Goal: Task Accomplishment & Management: Manage account settings

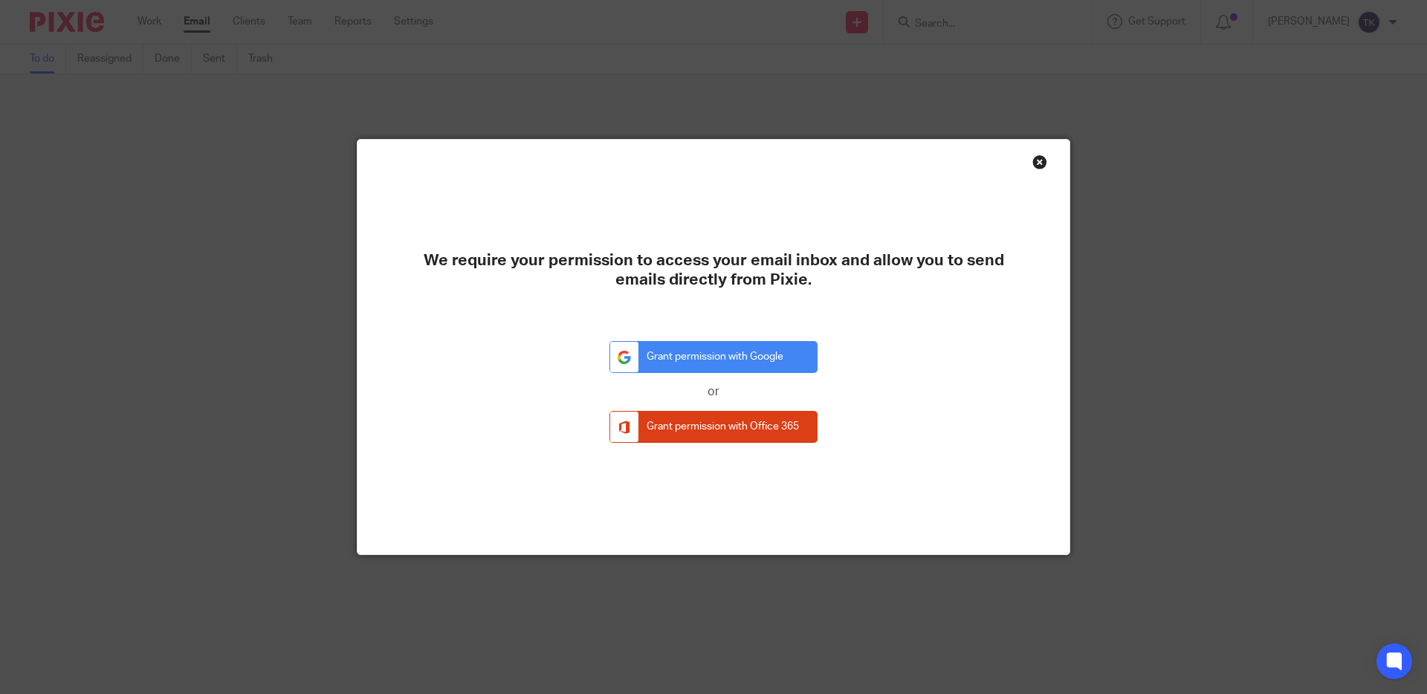
click at [1041, 169] on div "Close this dialog window" at bounding box center [1039, 162] width 15 height 15
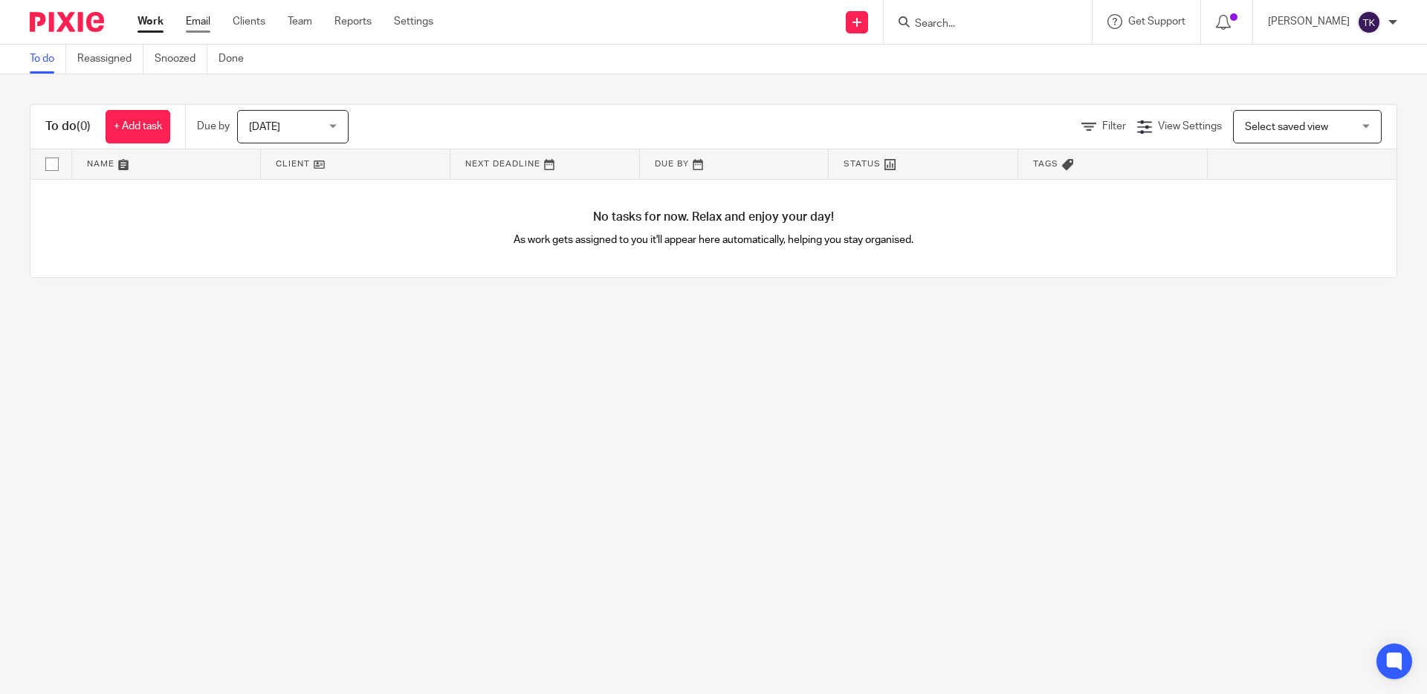
click at [208, 17] on link "Email" at bounding box center [198, 21] width 25 height 15
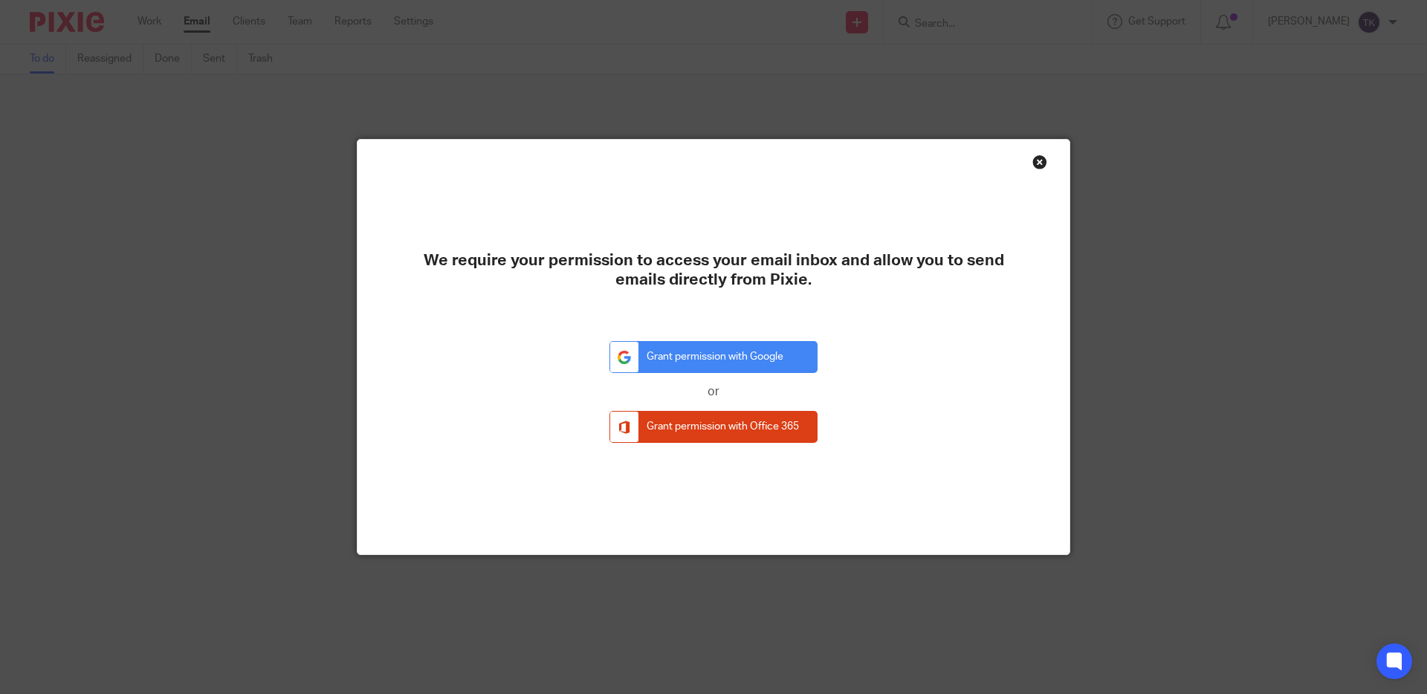
click at [1046, 150] on div "We require your permission to access your email inbox and allow you to send ema…" at bounding box center [713, 347] width 712 height 415
click at [1041, 164] on div "Close this dialog window" at bounding box center [1039, 162] width 15 height 15
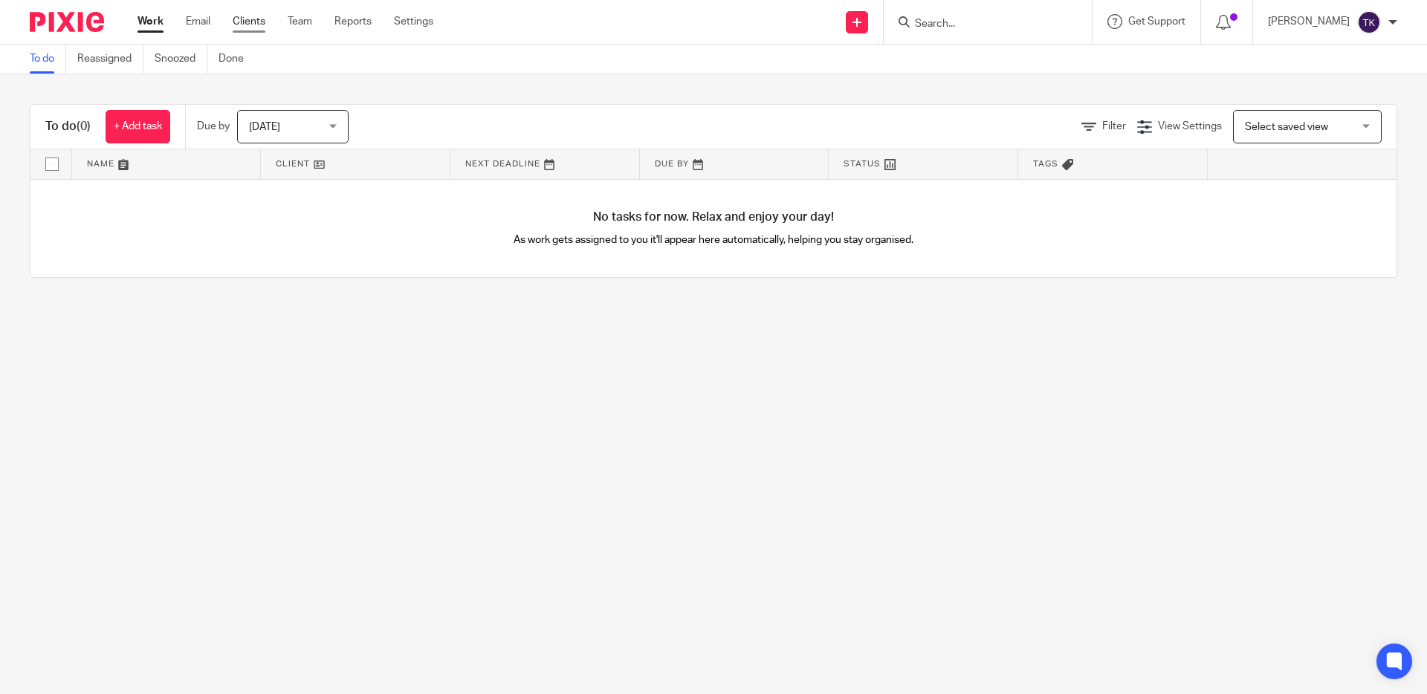
click at [254, 25] on link "Clients" at bounding box center [249, 21] width 33 height 15
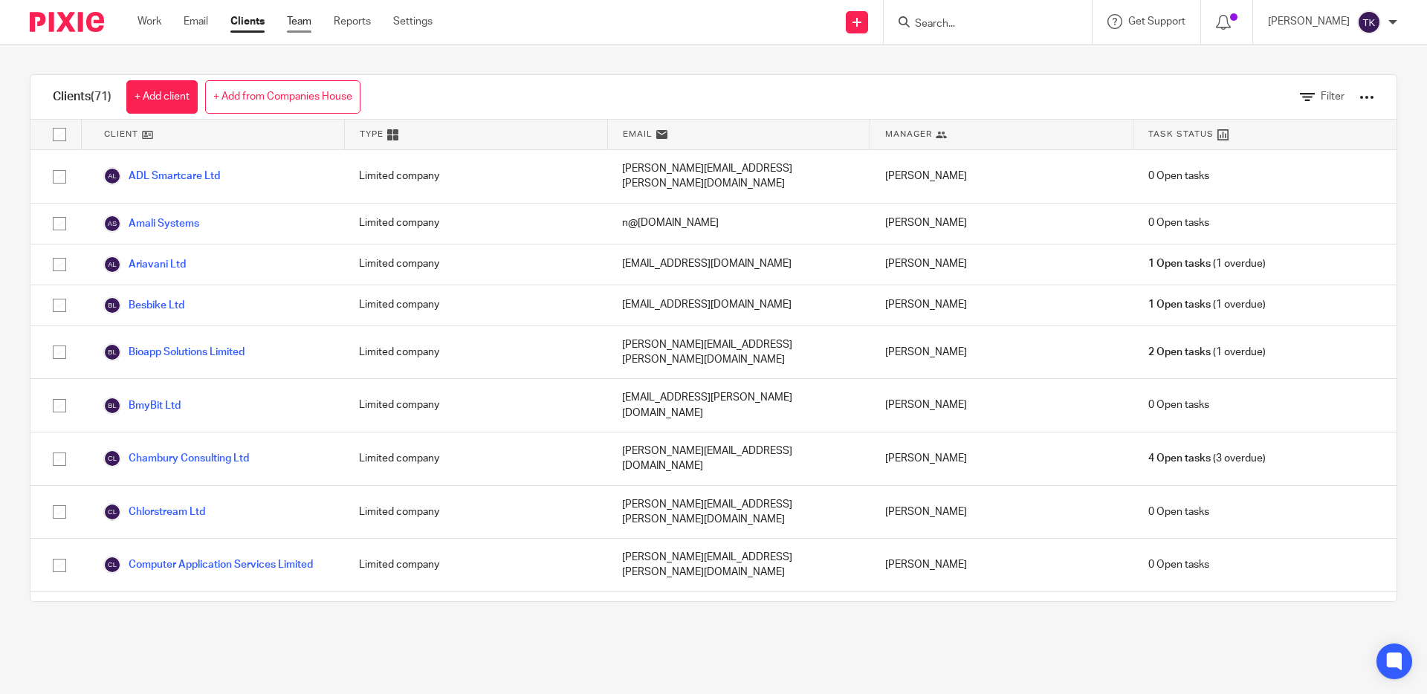
click at [311, 24] on link "Team" at bounding box center [299, 21] width 25 height 15
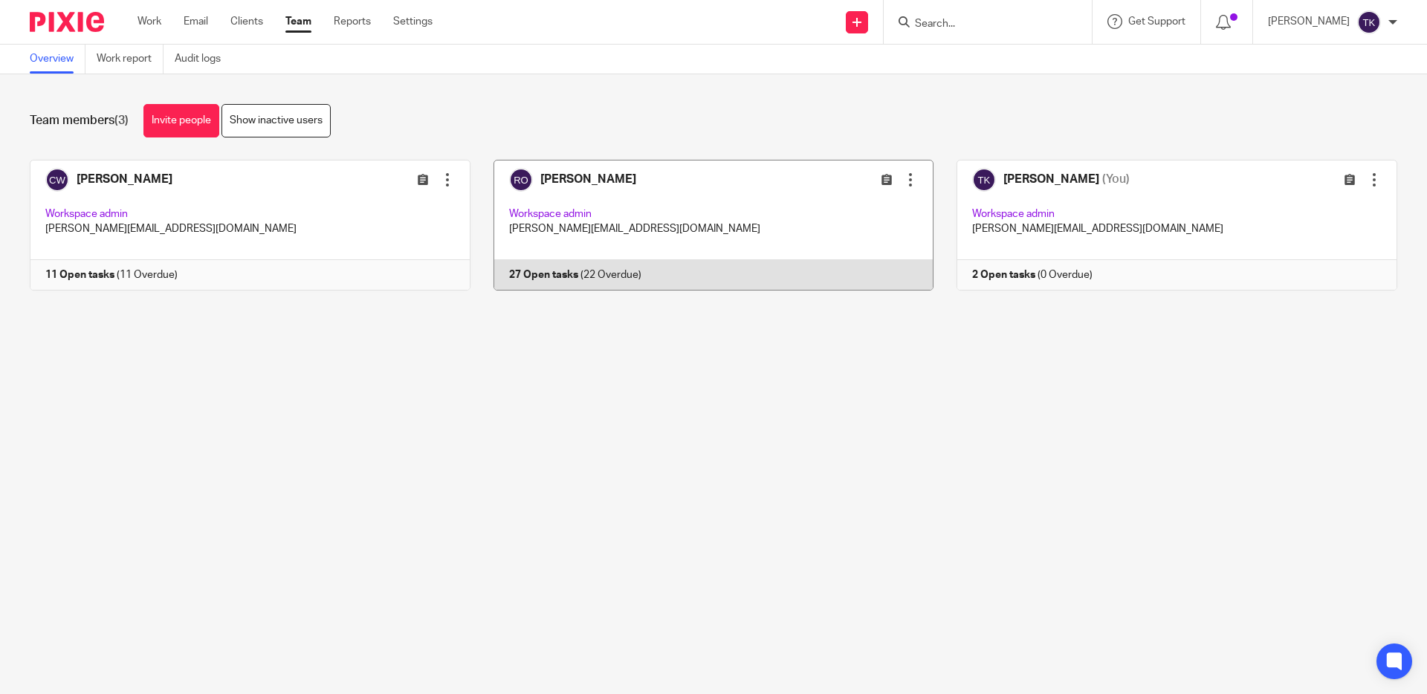
click at [668, 205] on link at bounding box center [702, 225] width 464 height 131
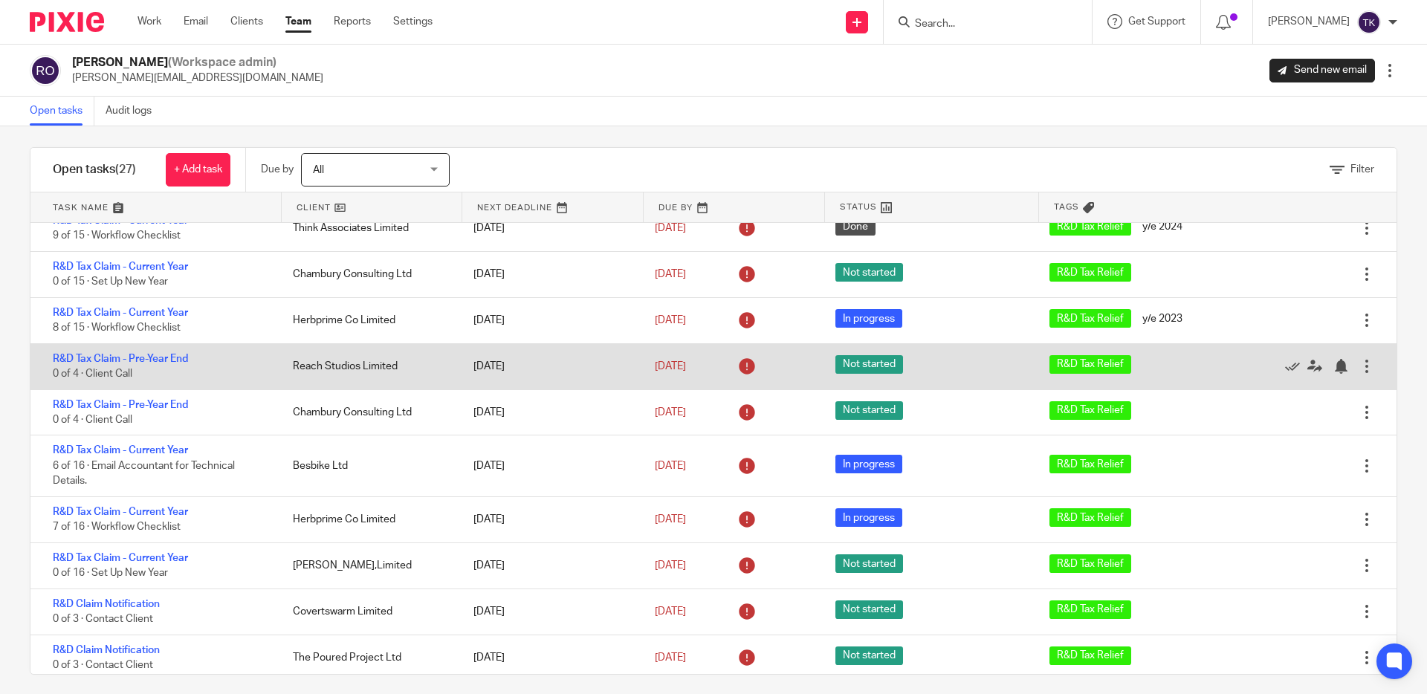
scroll to position [19, 0]
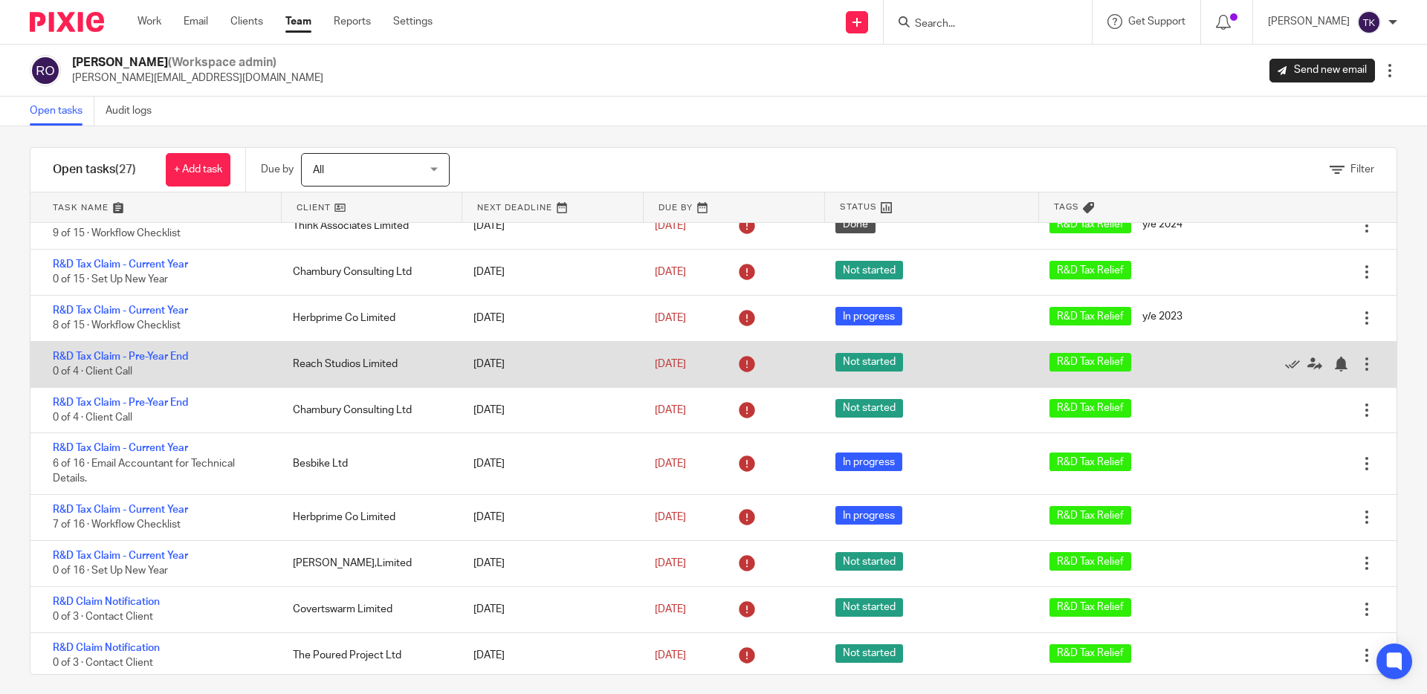
drag, startPoint x: 551, startPoint y: 372, endPoint x: 98, endPoint y: 369, distance: 453.4
click at [98, 372] on div "R&D Tax Claim - Pre-Year End 0 of 4 · Client Call Reach Studios Limited 30 Aug …" at bounding box center [713, 365] width 1366 height 46
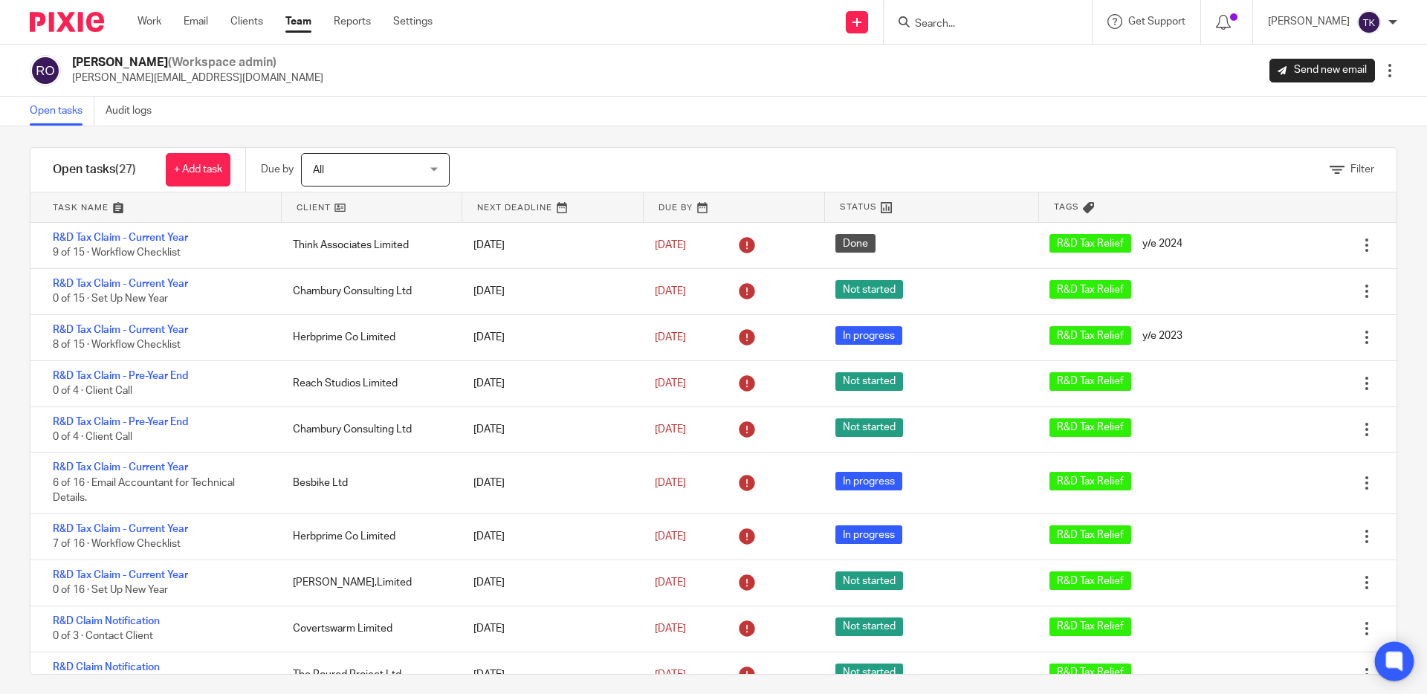
scroll to position [0, 0]
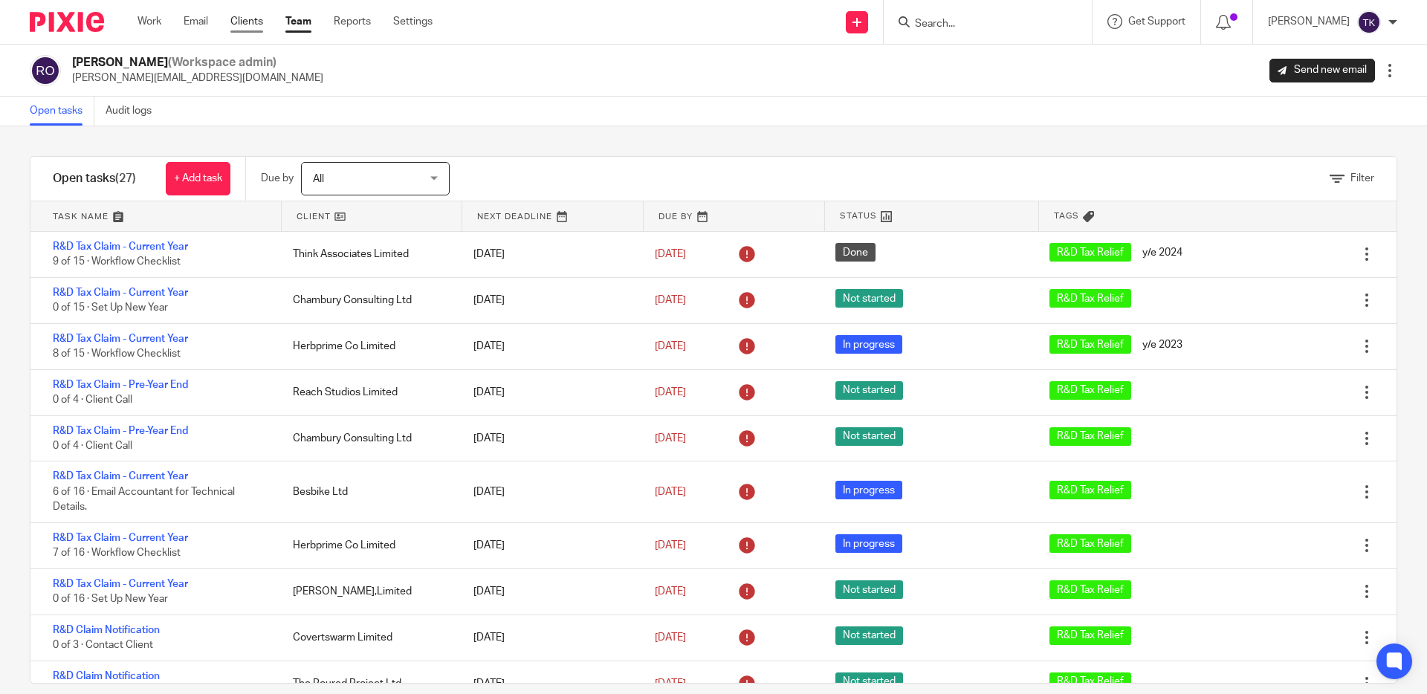
click at [245, 19] on link "Clients" at bounding box center [246, 21] width 33 height 15
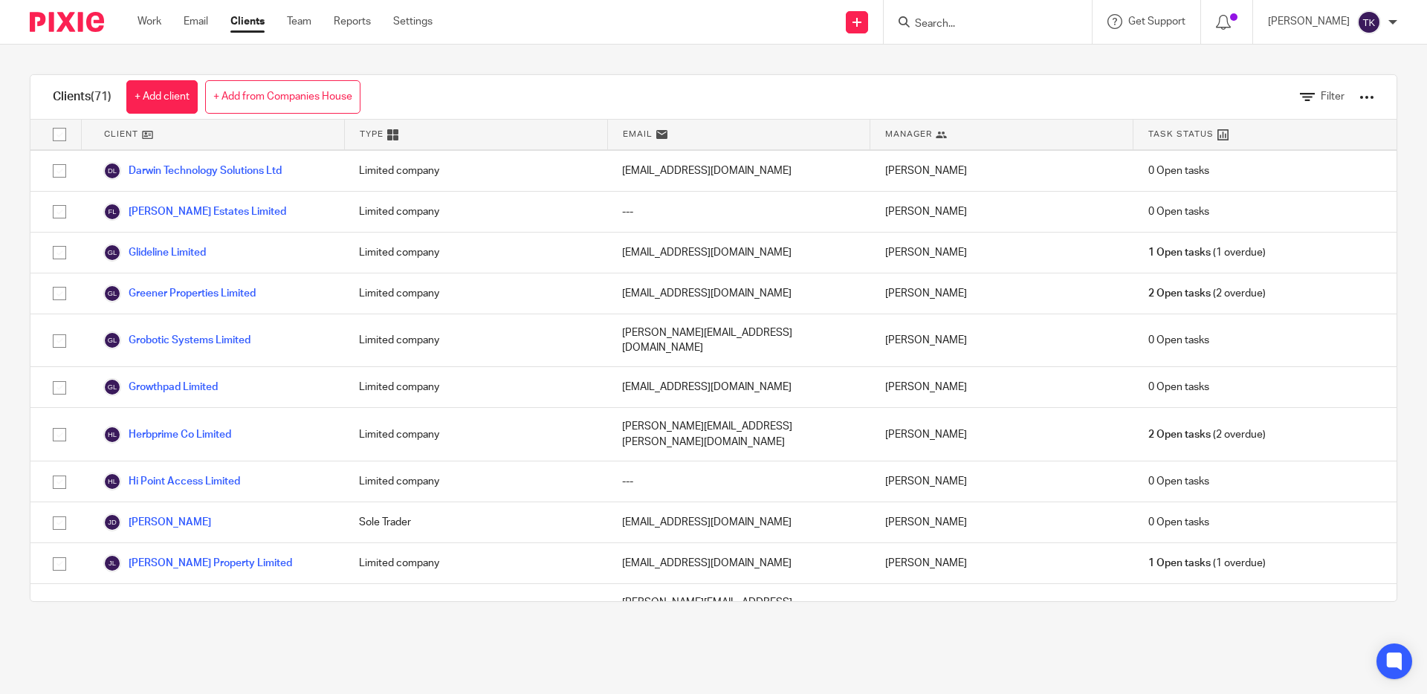
scroll to position [485, 0]
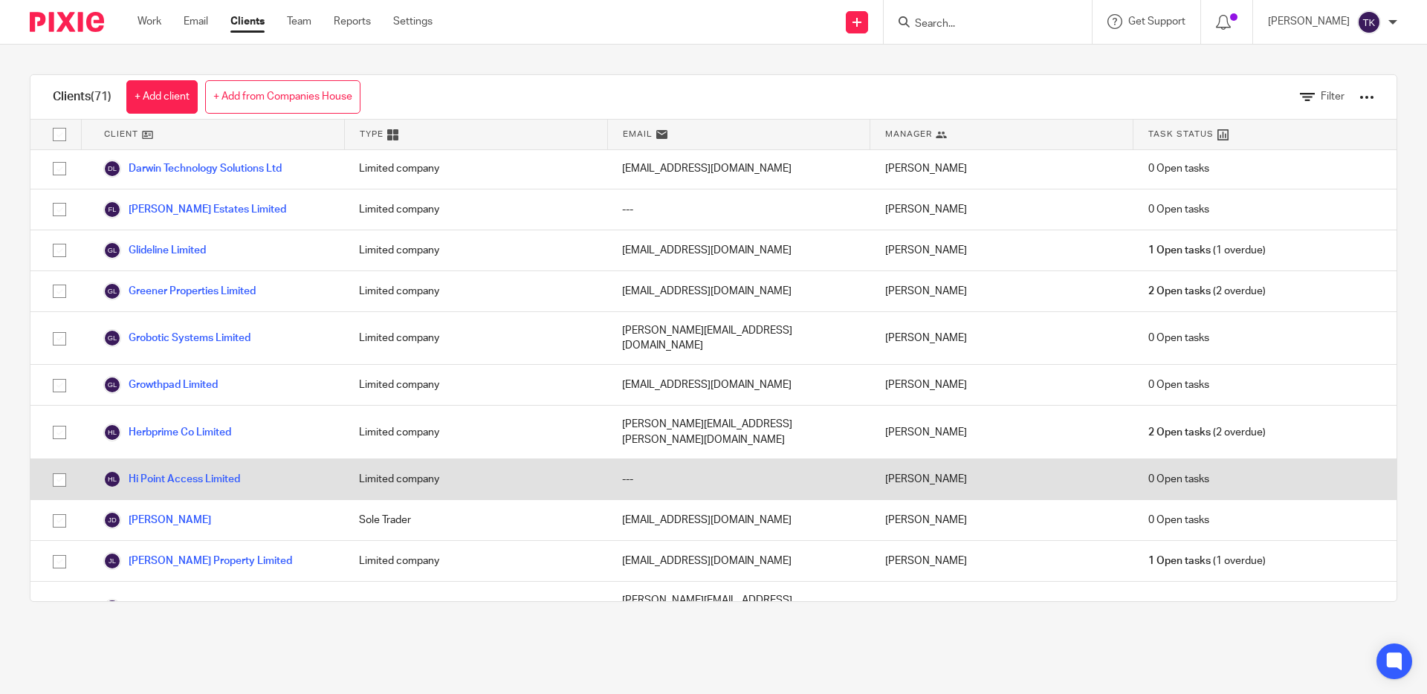
click at [59, 466] on input "checkbox" at bounding box center [59, 480] width 28 height 28
checkbox input "true"
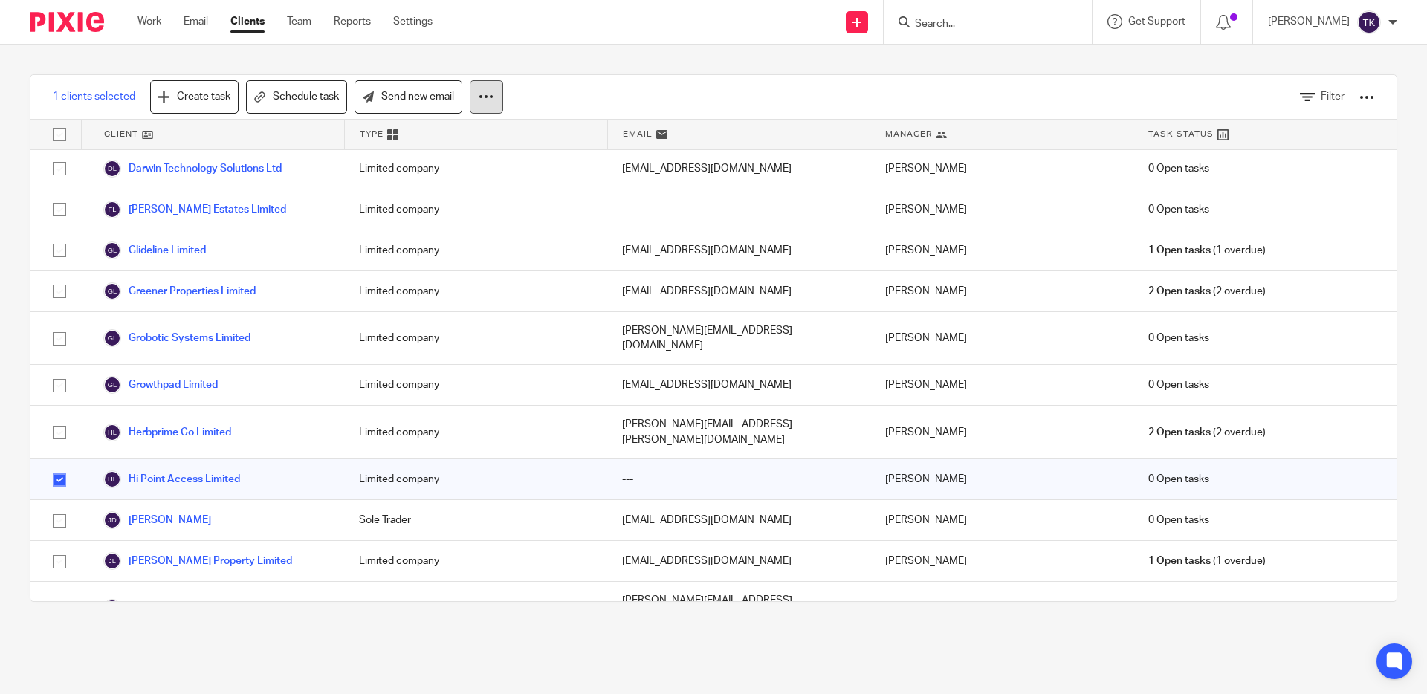
click at [494, 99] on icon at bounding box center [486, 96] width 15 height 15
click at [452, 167] on button "Archive" at bounding box center [431, 161] width 100 height 20
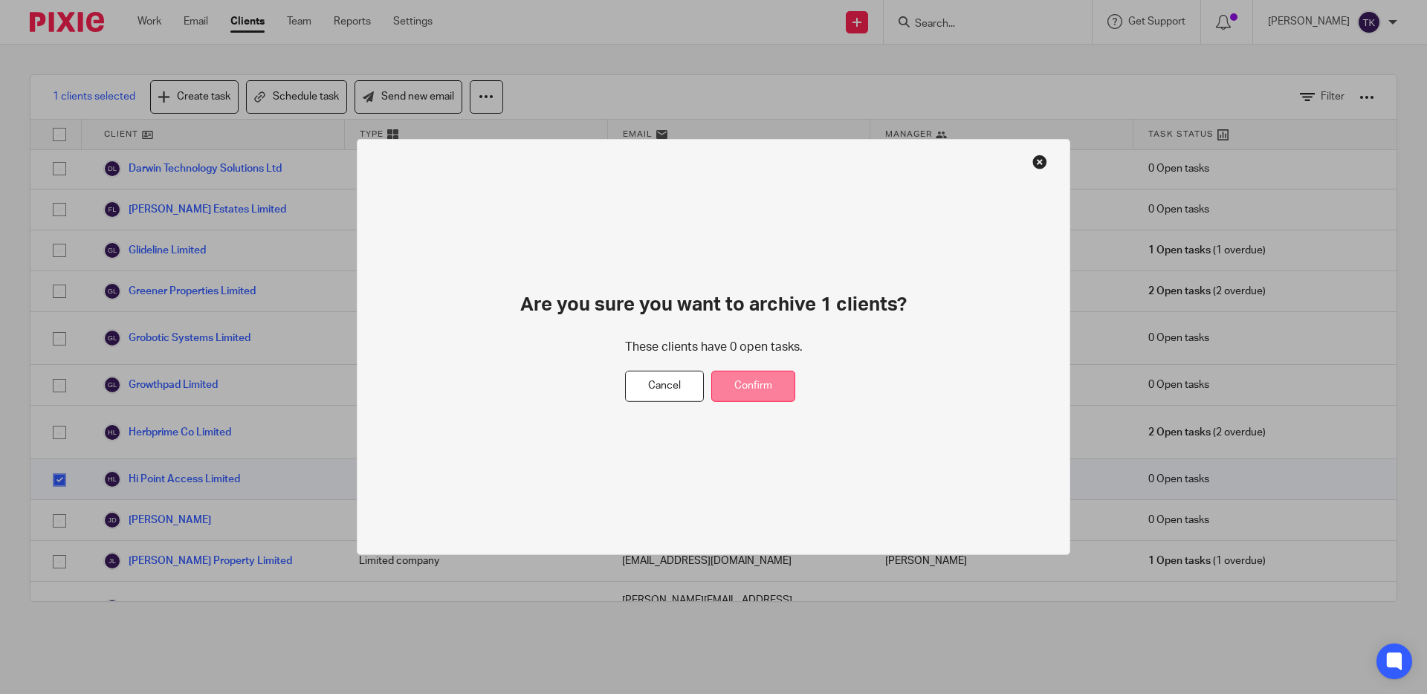
click at [774, 389] on button "Confirm" at bounding box center [753, 387] width 84 height 32
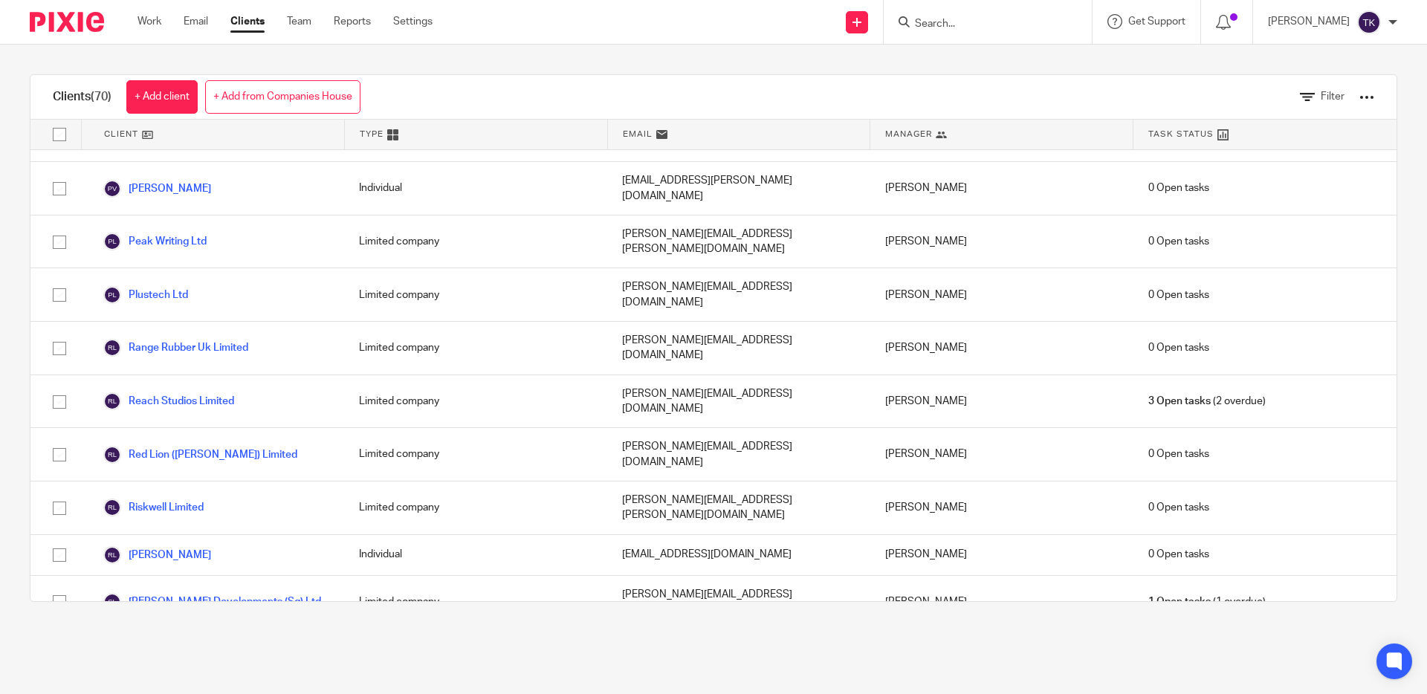
scroll to position [1769, 0]
checkbox input "true"
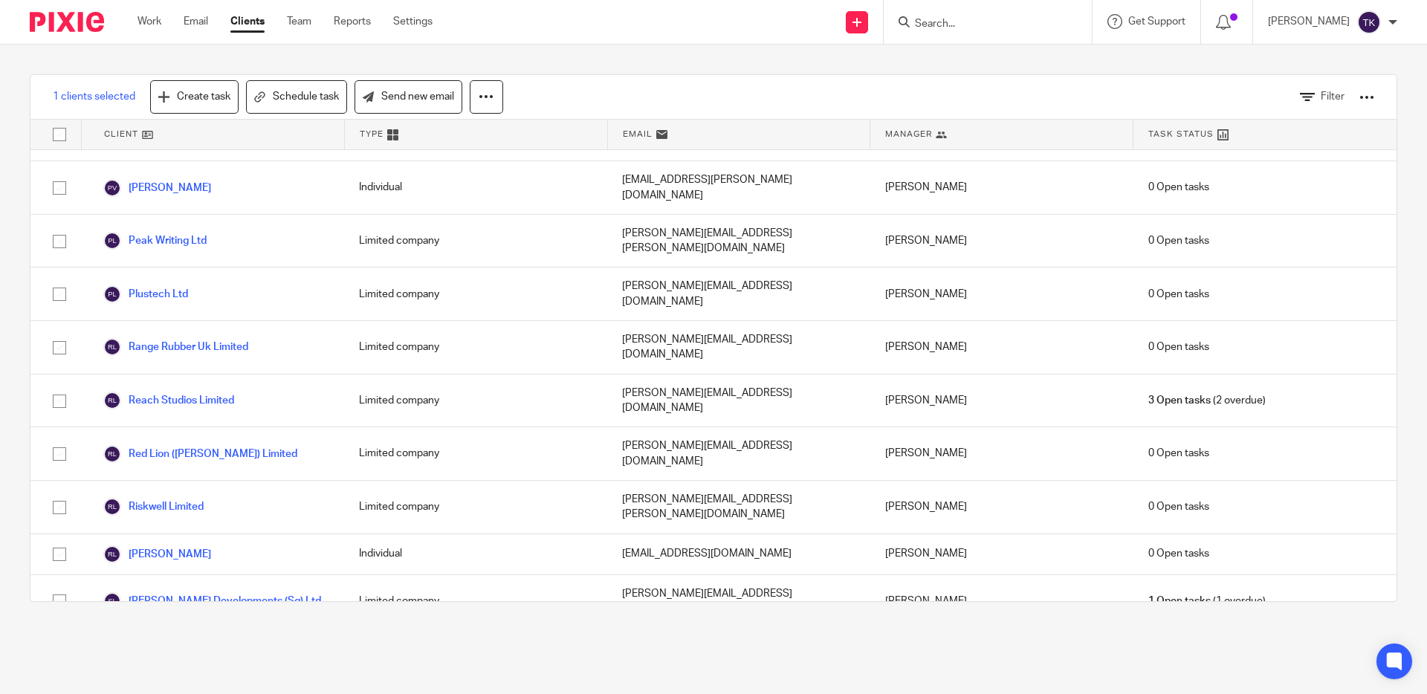
checkbox input "true"
click at [499, 100] on button at bounding box center [486, 96] width 33 height 33
click at [465, 167] on button "Archive" at bounding box center [431, 161] width 100 height 20
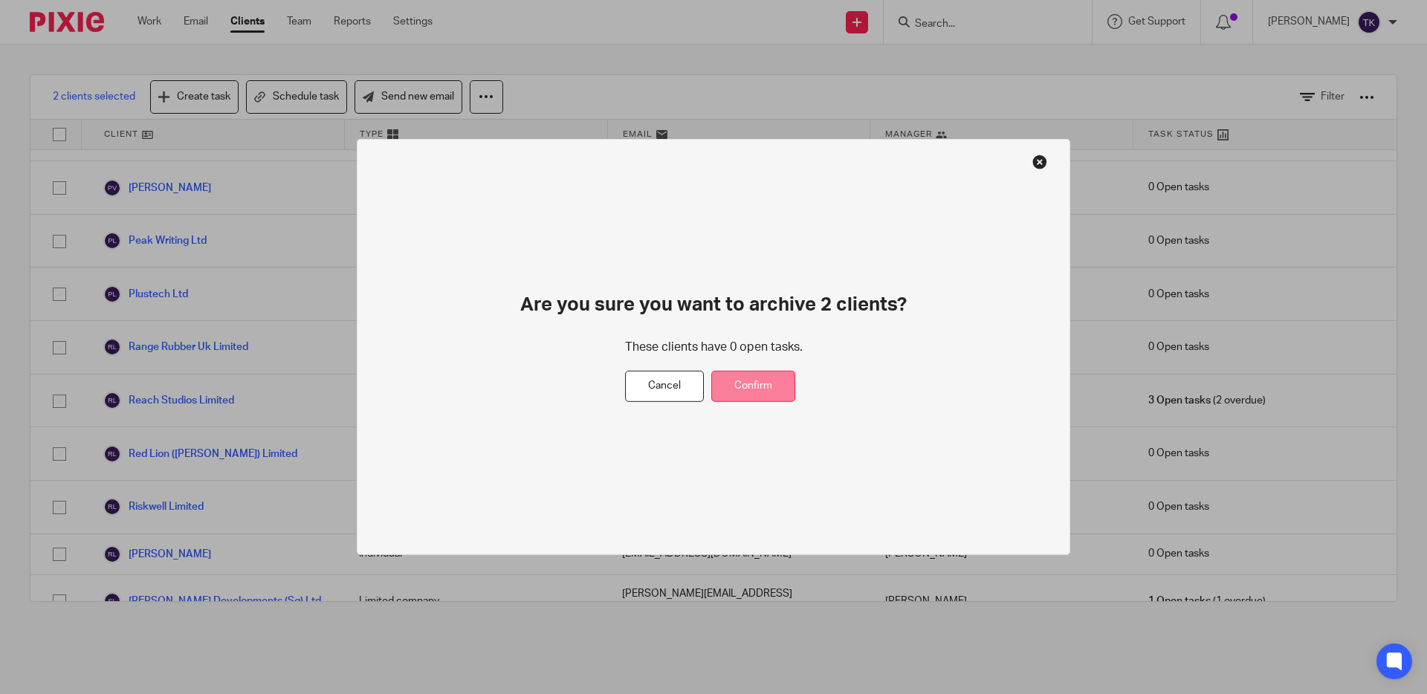
click at [773, 386] on button "Confirm" at bounding box center [753, 387] width 84 height 32
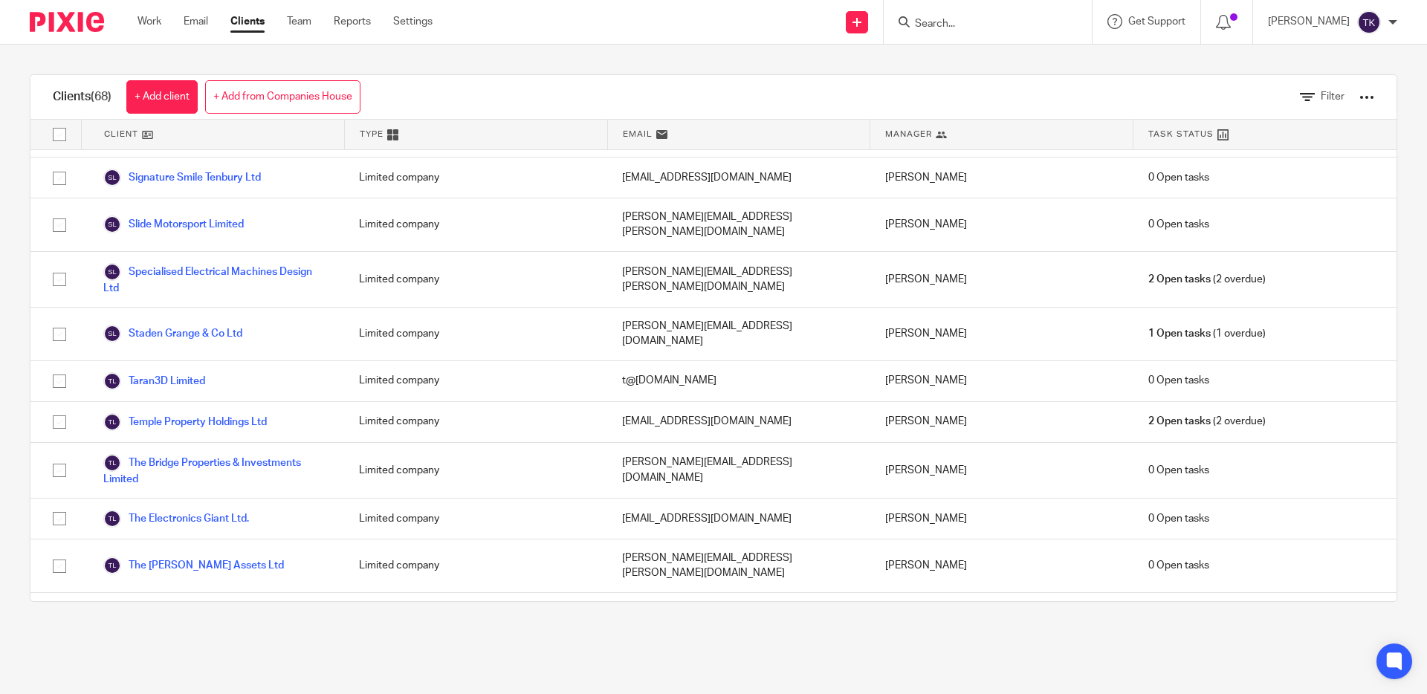
scroll to position [2404, 0]
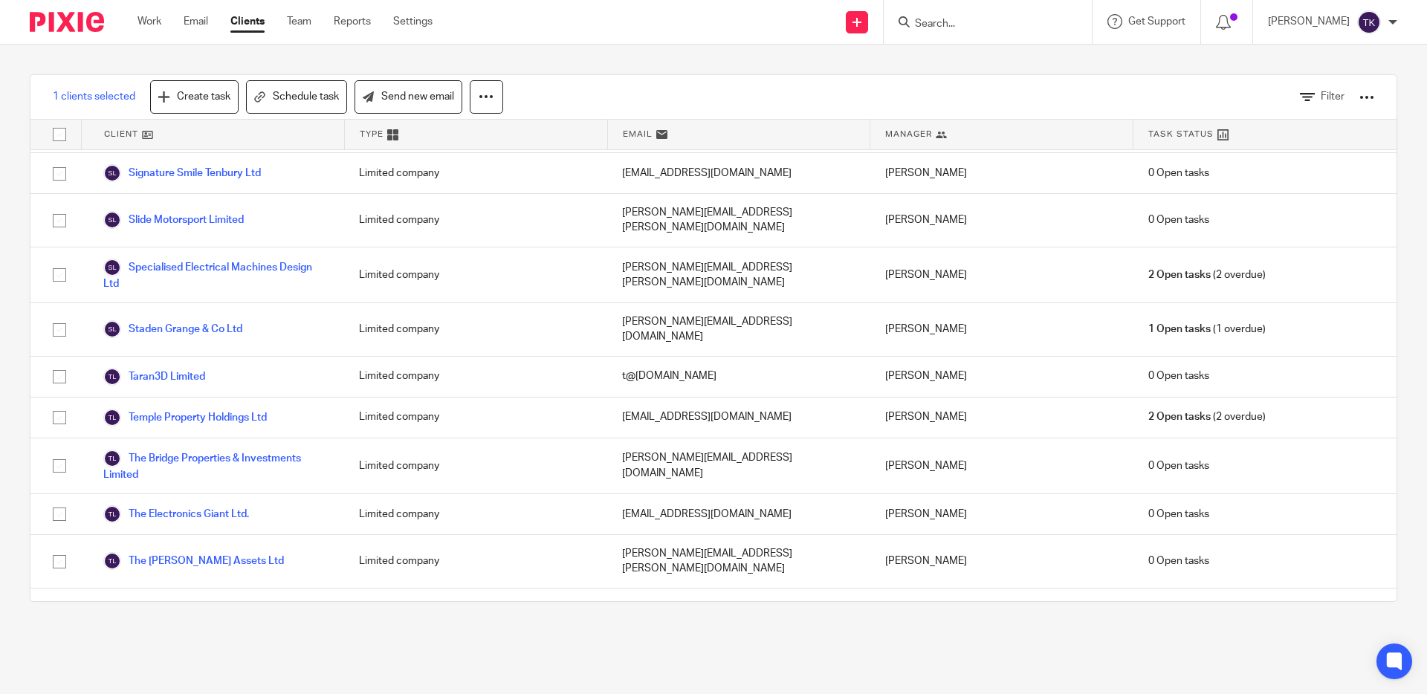
checkbox input "false"
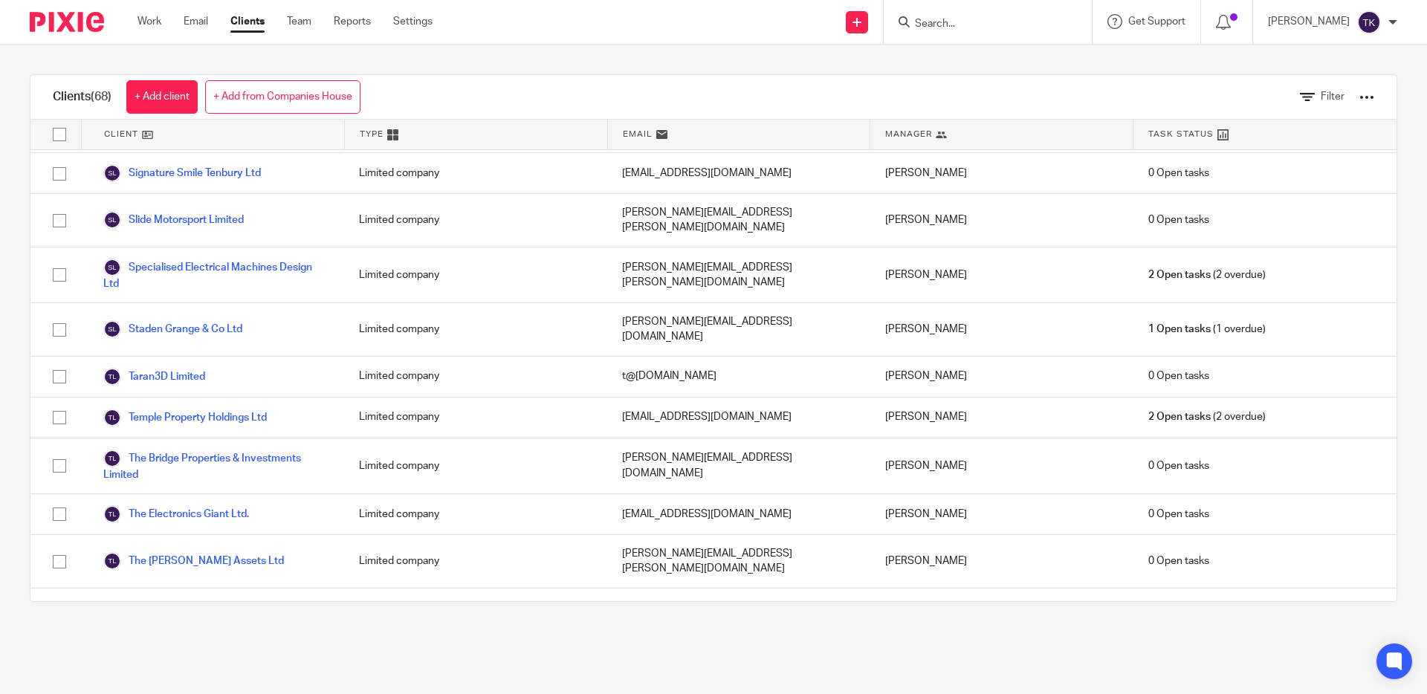
checkbox input "true"
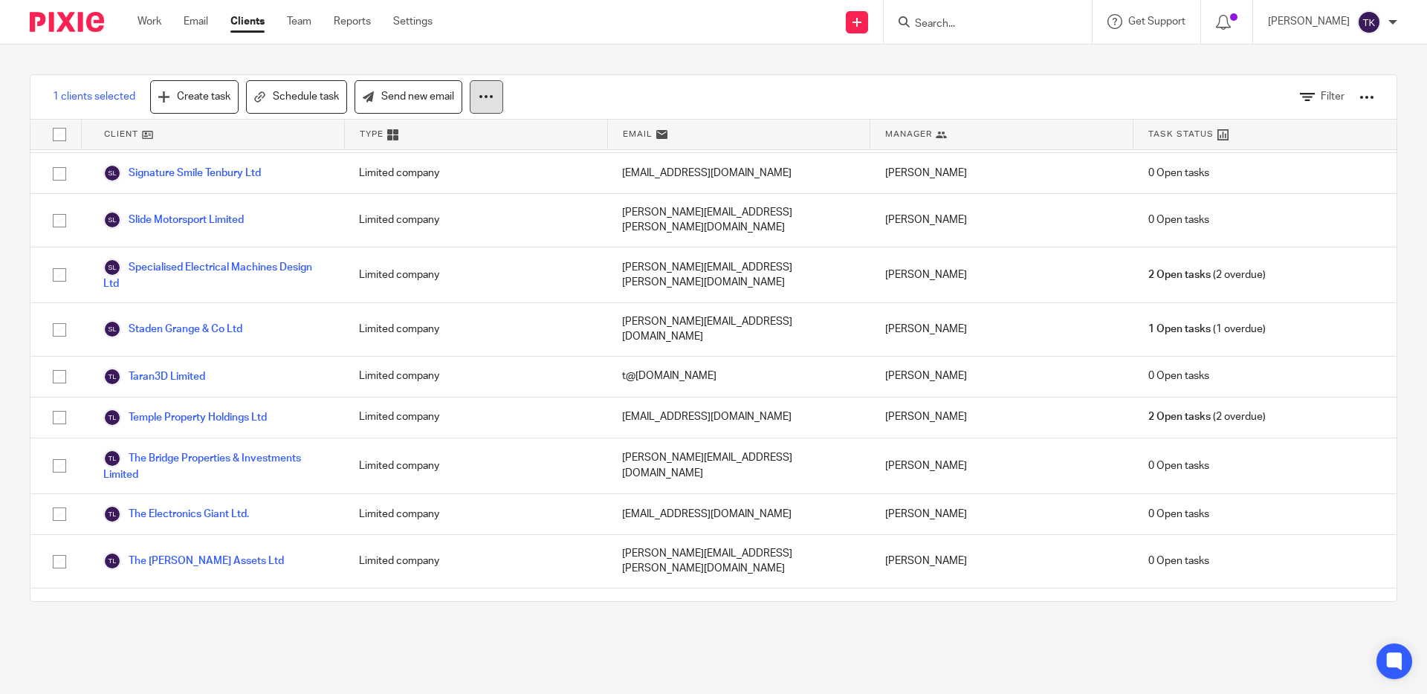
click at [494, 96] on button at bounding box center [486, 96] width 33 height 33
click at [459, 166] on button "Archive" at bounding box center [431, 161] width 100 height 20
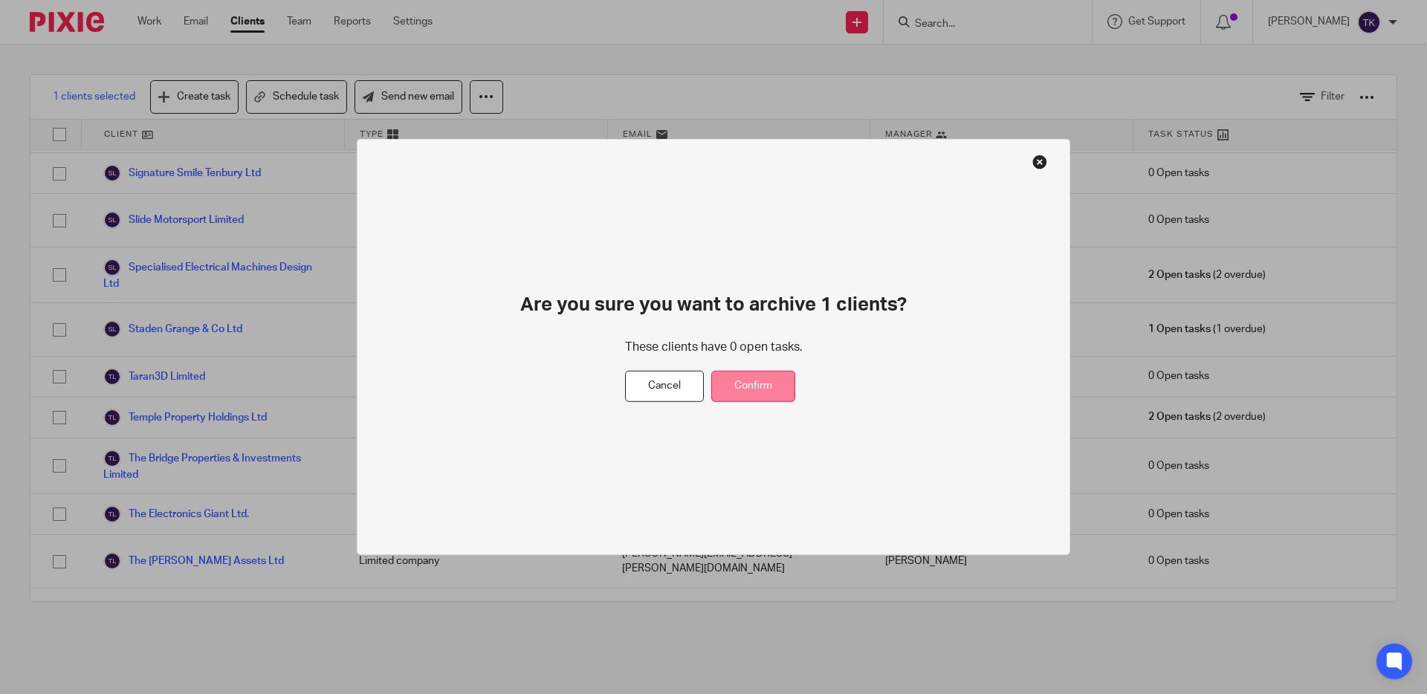
click at [774, 386] on button "Confirm" at bounding box center [753, 387] width 84 height 32
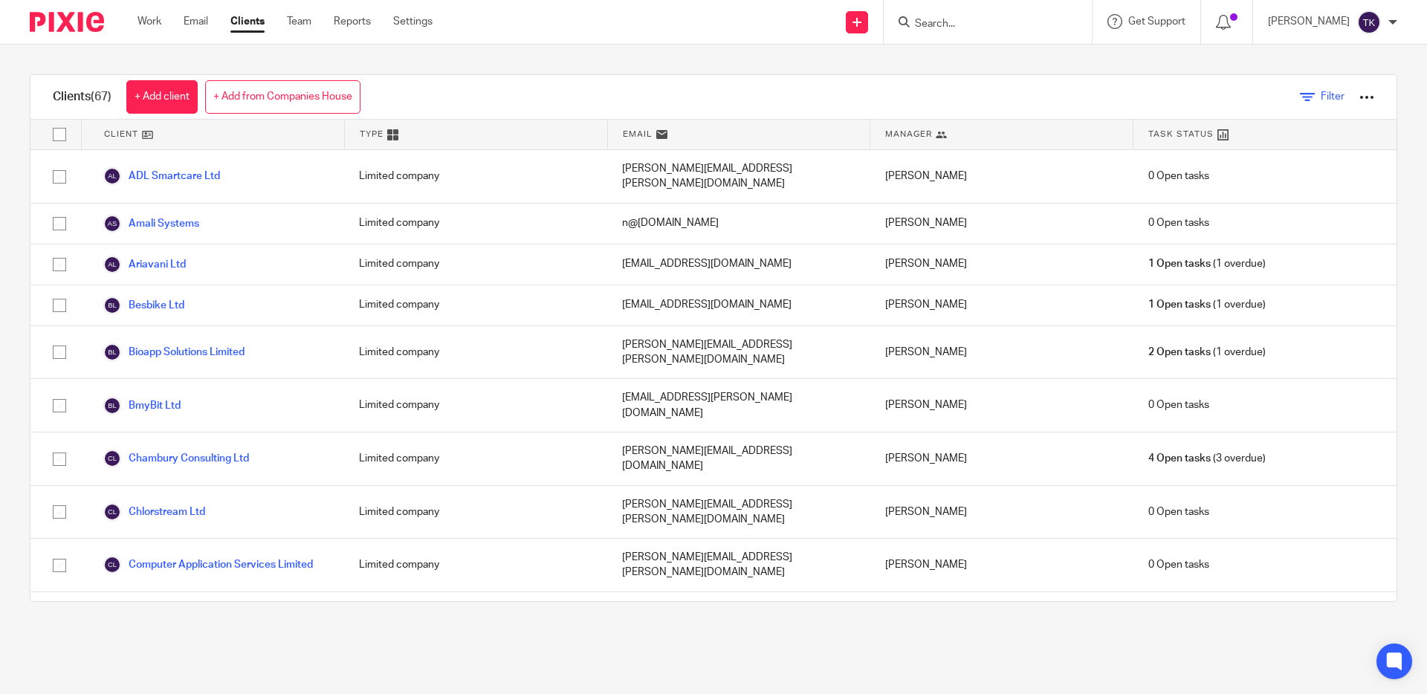
click at [1310, 94] on icon at bounding box center [1307, 97] width 15 height 15
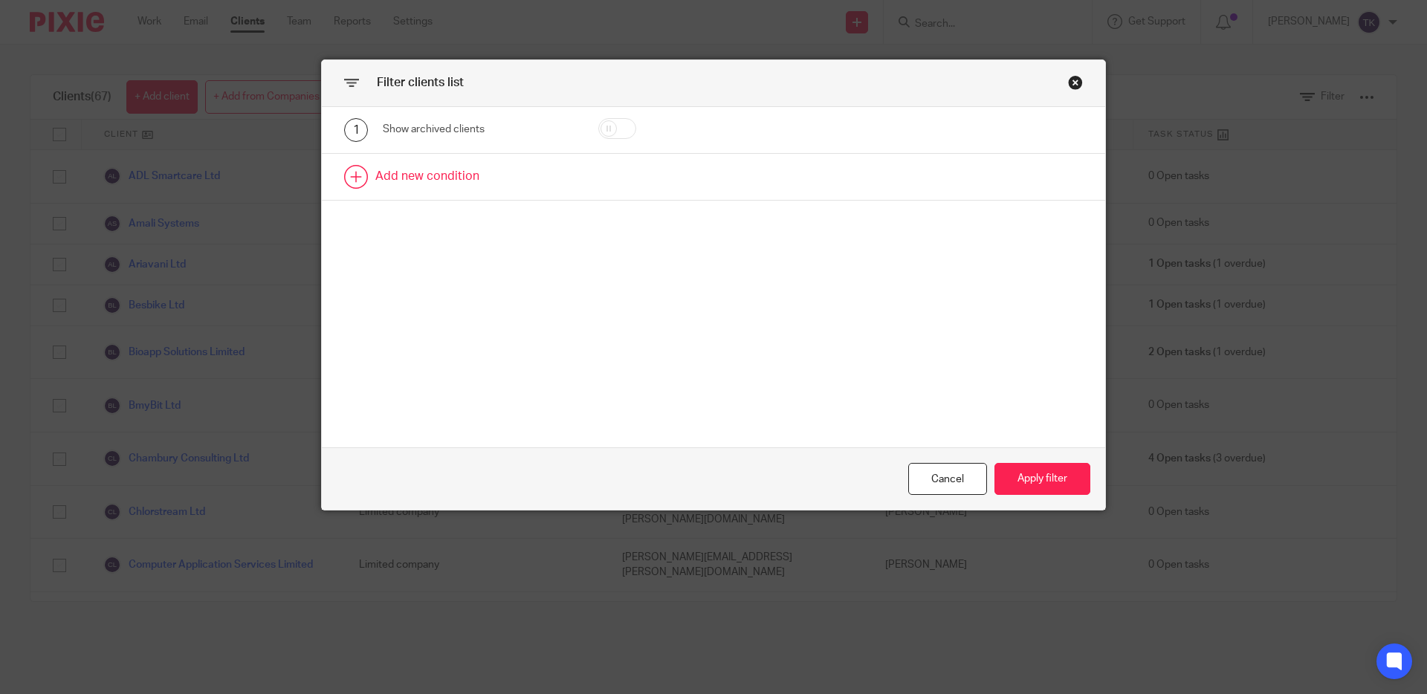
click at [412, 171] on link at bounding box center [713, 177] width 783 height 46
click at [422, 195] on div "Field" at bounding box center [466, 181] width 143 height 31
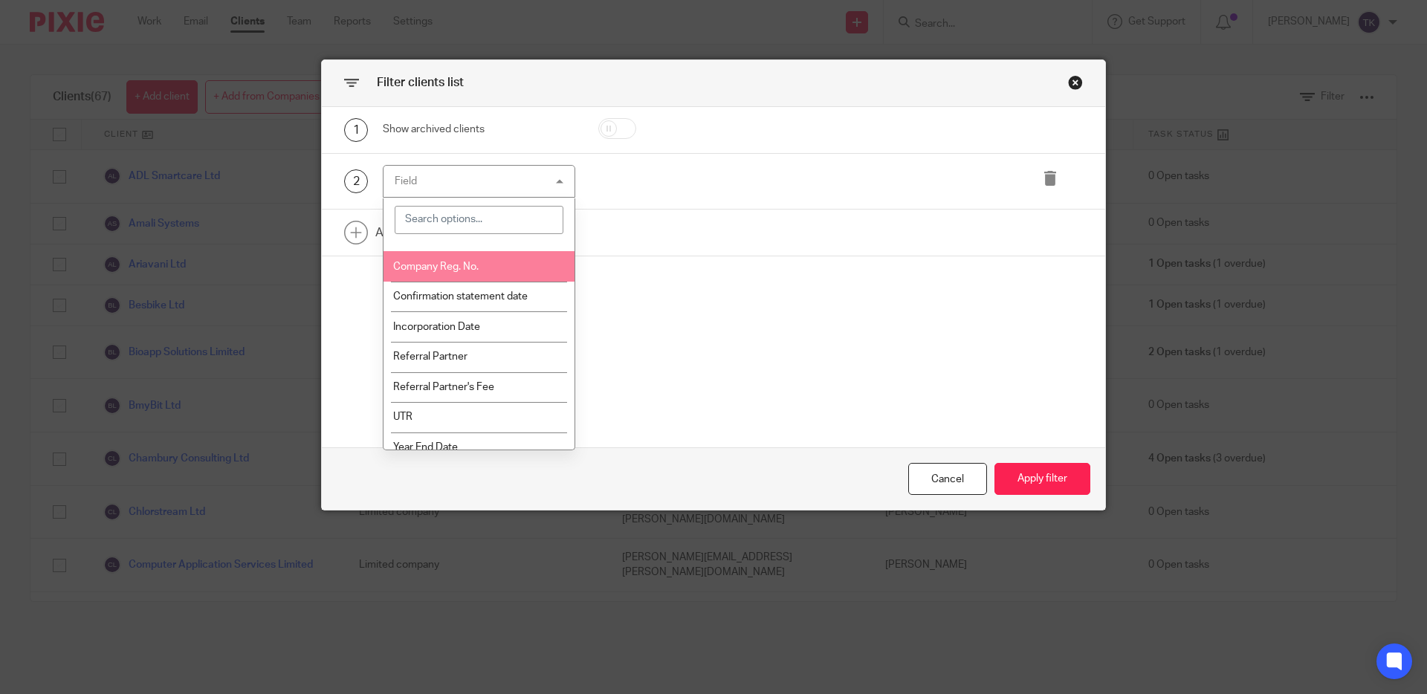
scroll to position [224, 0]
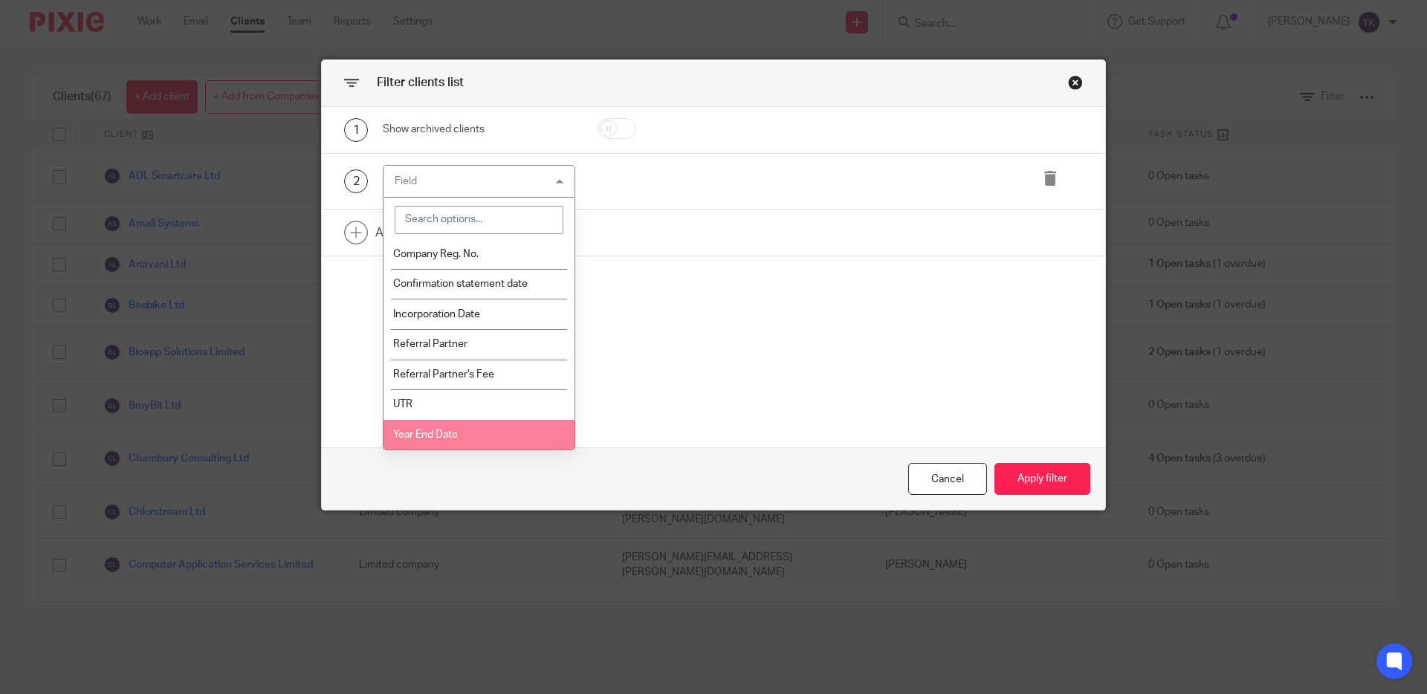
click at [467, 446] on li "Year End Date" at bounding box center [479, 435] width 191 height 30
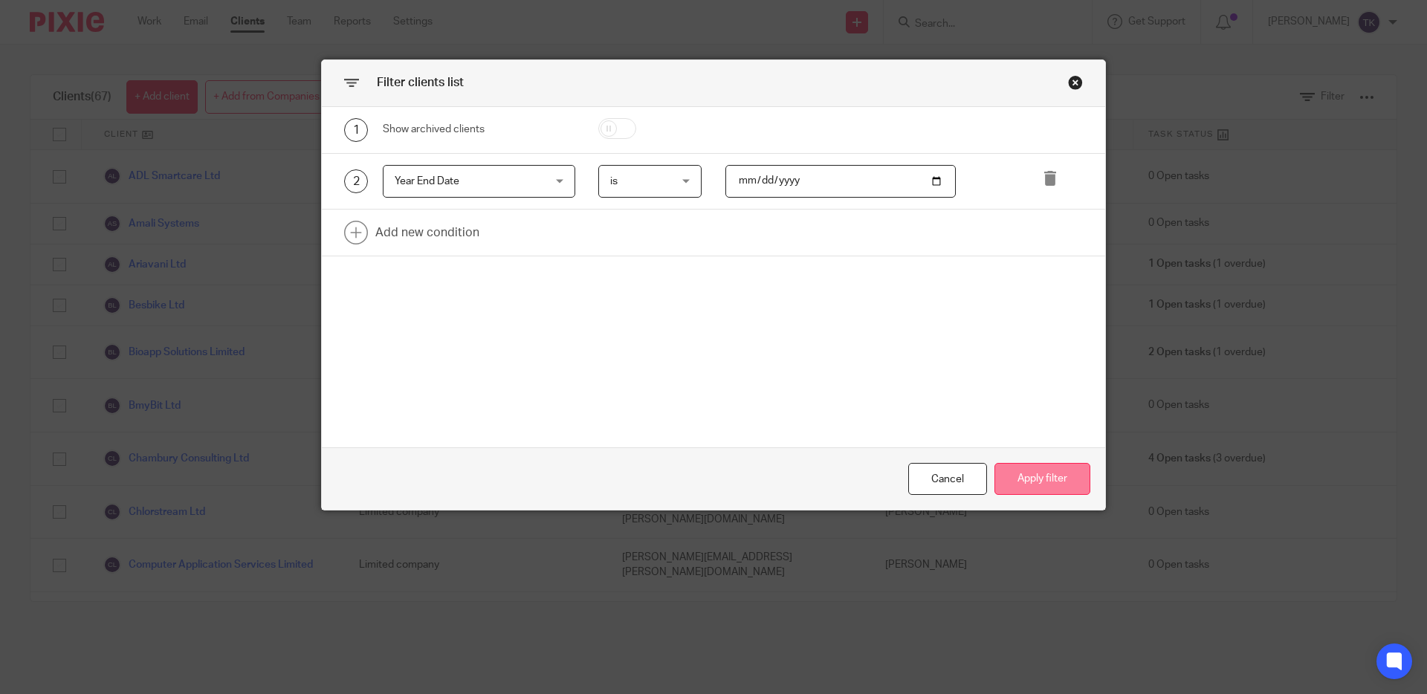
click at [1021, 481] on button "Apply filter" at bounding box center [1042, 479] width 96 height 32
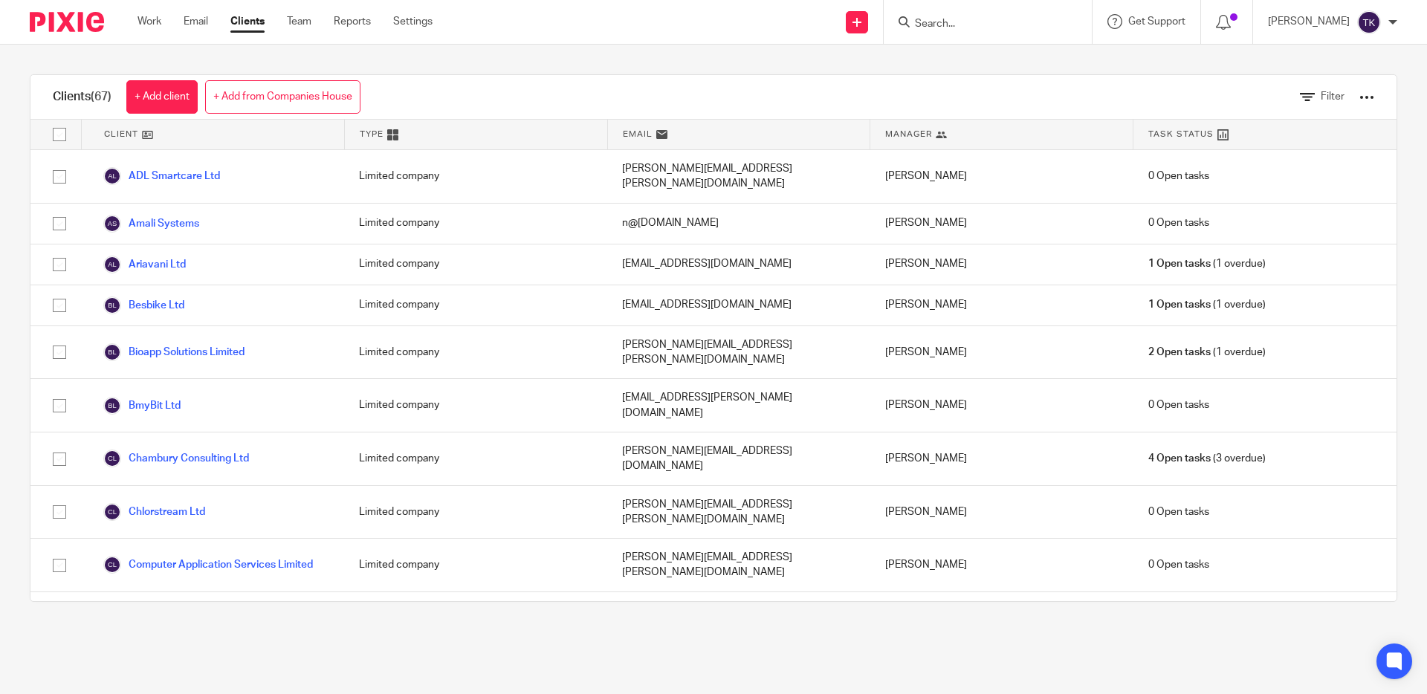
click at [1359, 97] on div at bounding box center [1366, 97] width 15 height 15
click at [1097, 99] on div "Clients (67) + Add client + Add from Companies House Filter" at bounding box center [713, 97] width 1366 height 45
click at [1307, 94] on icon at bounding box center [1307, 97] width 15 height 15
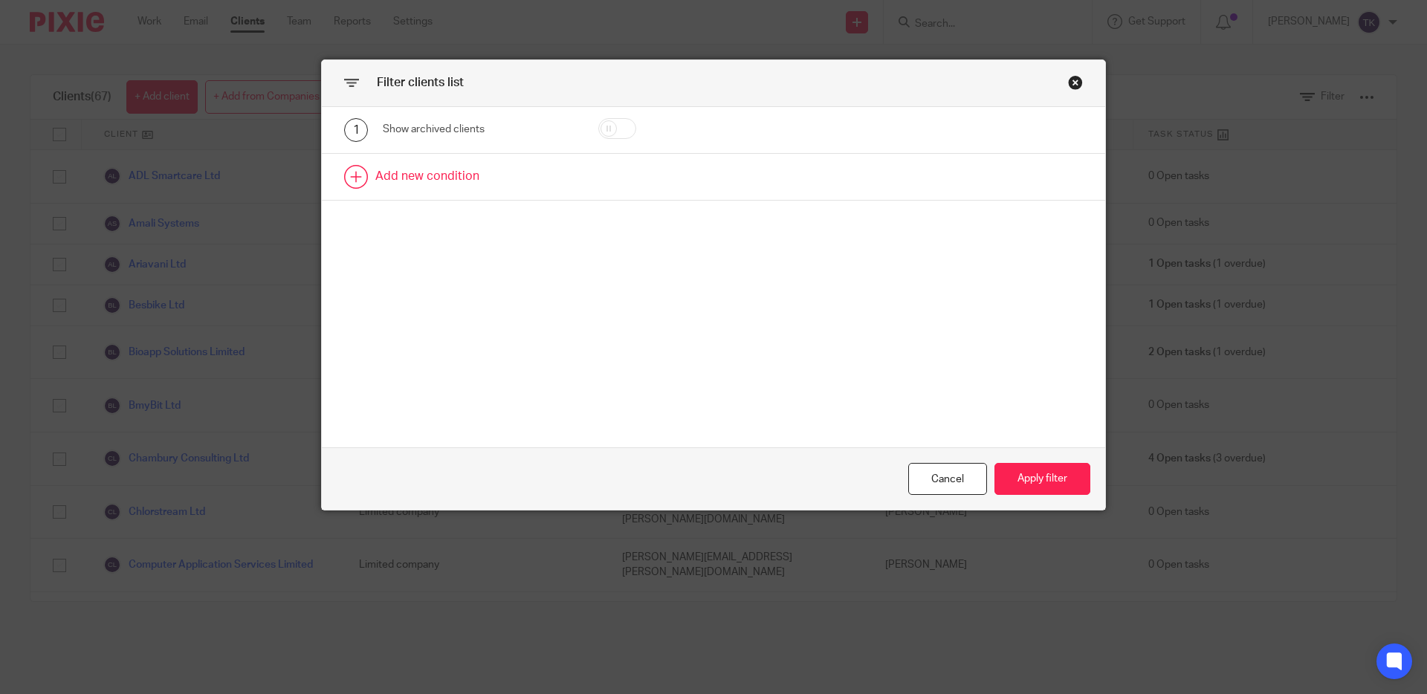
click at [448, 167] on link at bounding box center [713, 177] width 783 height 46
click at [458, 190] on div "Field" at bounding box center [466, 181] width 143 height 31
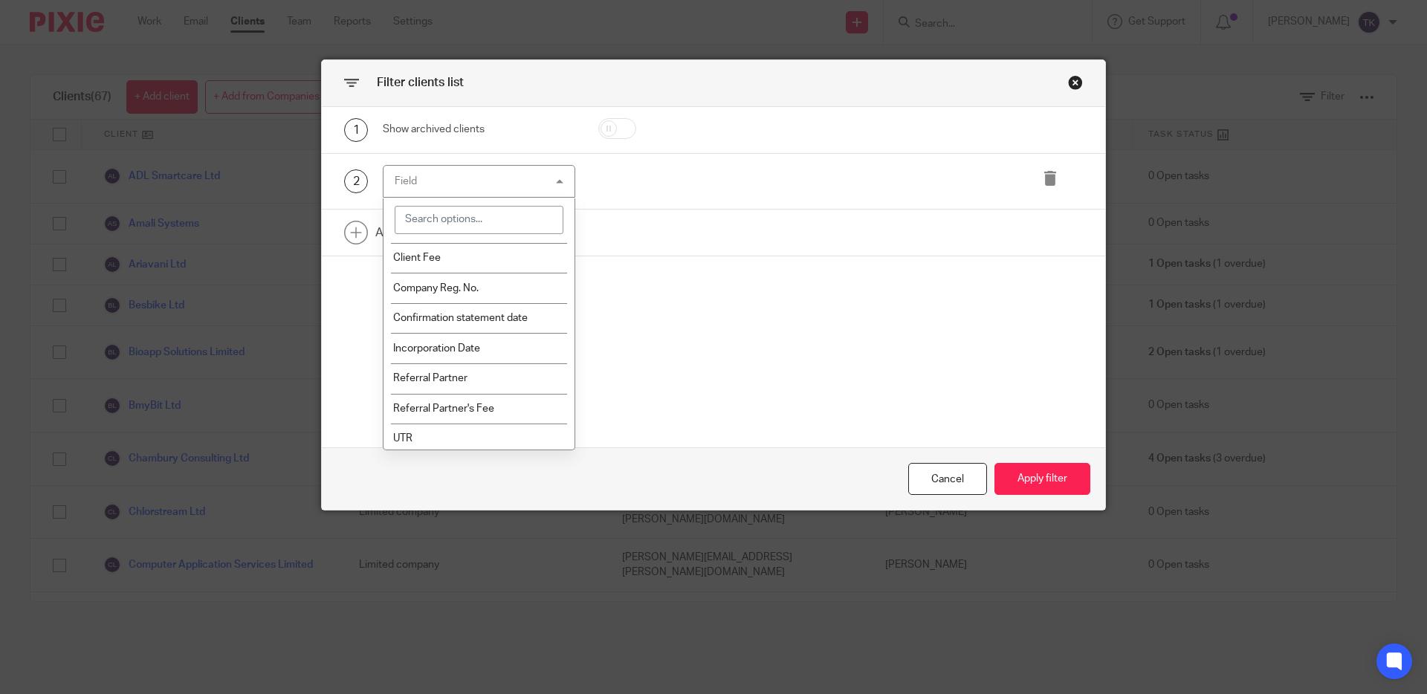
scroll to position [224, 0]
click at [472, 432] on li "Year End Date" at bounding box center [479, 435] width 191 height 30
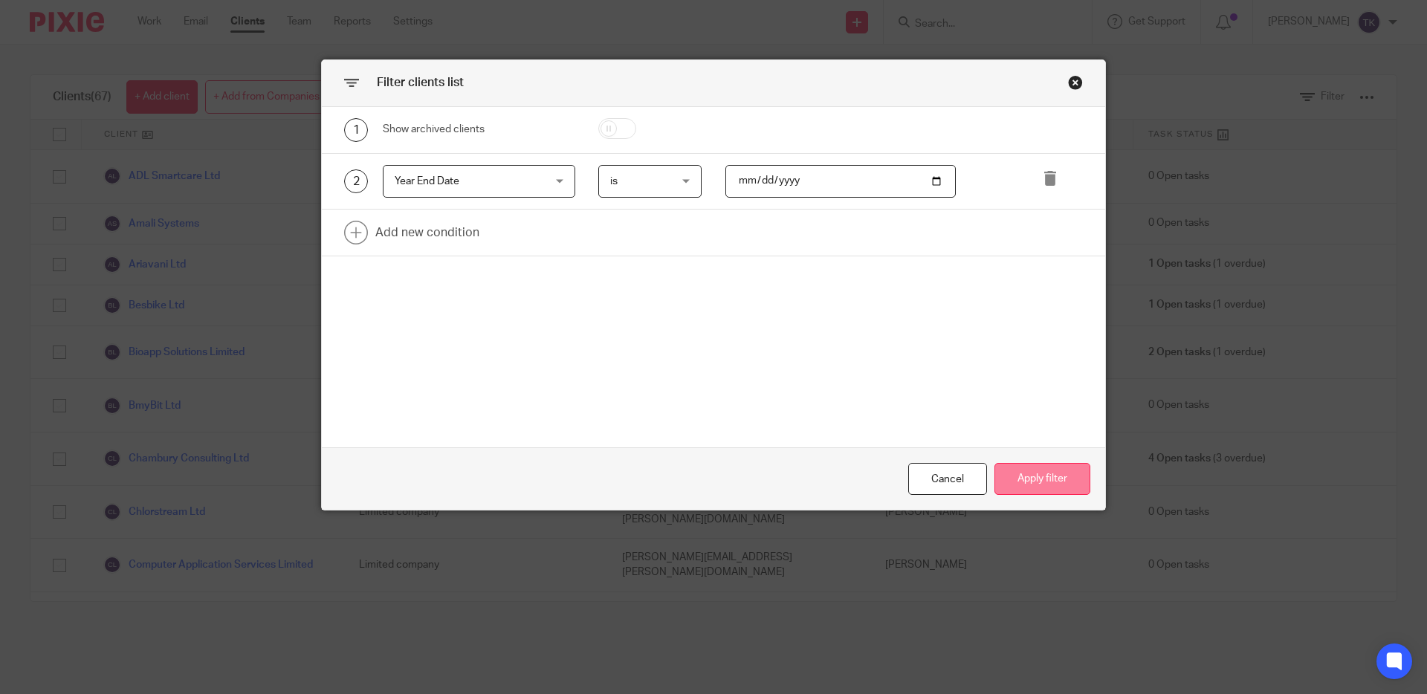
click at [1044, 482] on button "Apply filter" at bounding box center [1042, 479] width 96 height 32
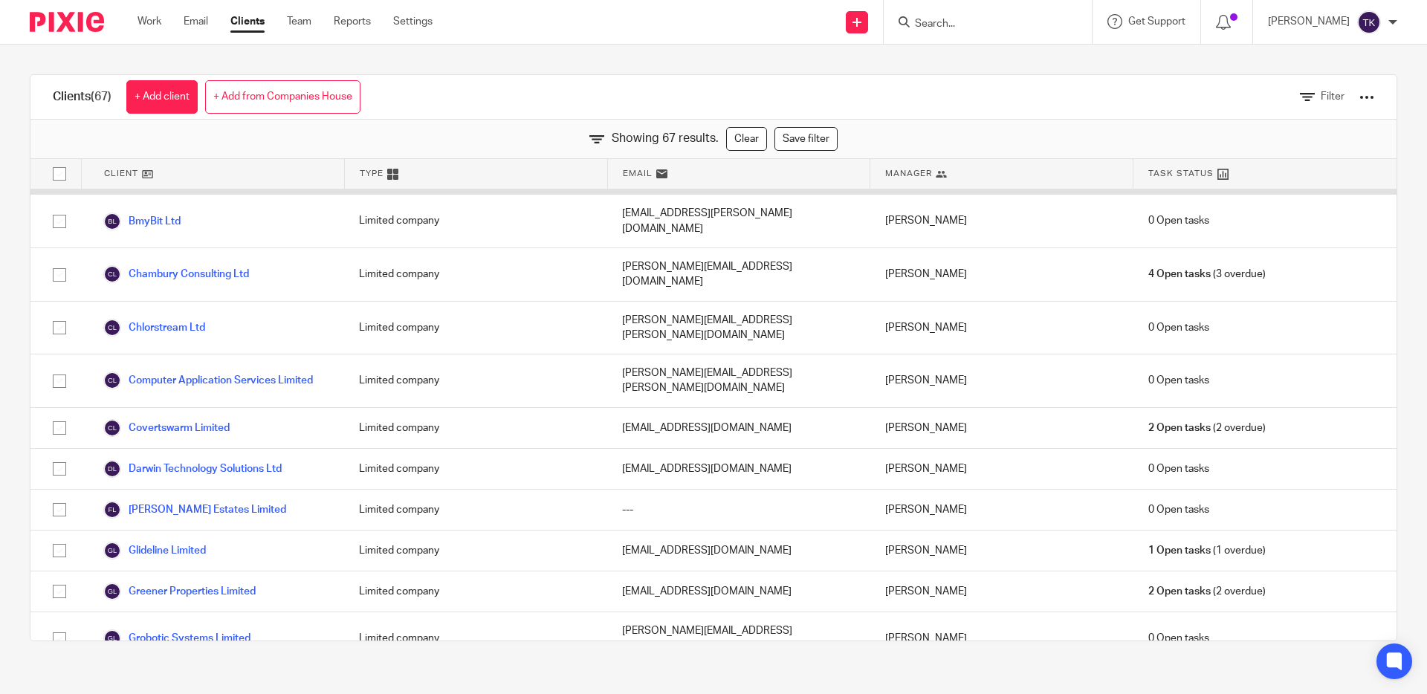
scroll to position [0, 0]
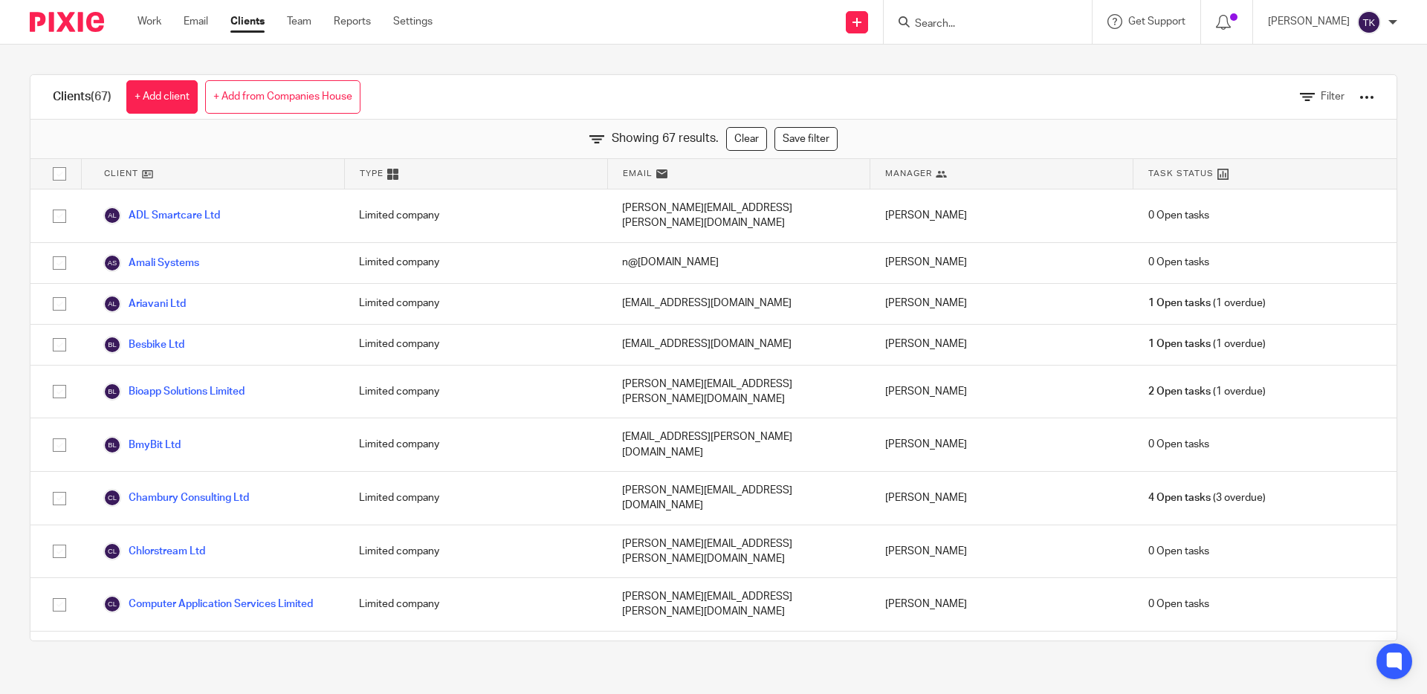
click at [1373, 96] on div at bounding box center [1366, 97] width 15 height 15
click at [1316, 98] on link "Filter" at bounding box center [1322, 97] width 45 height 16
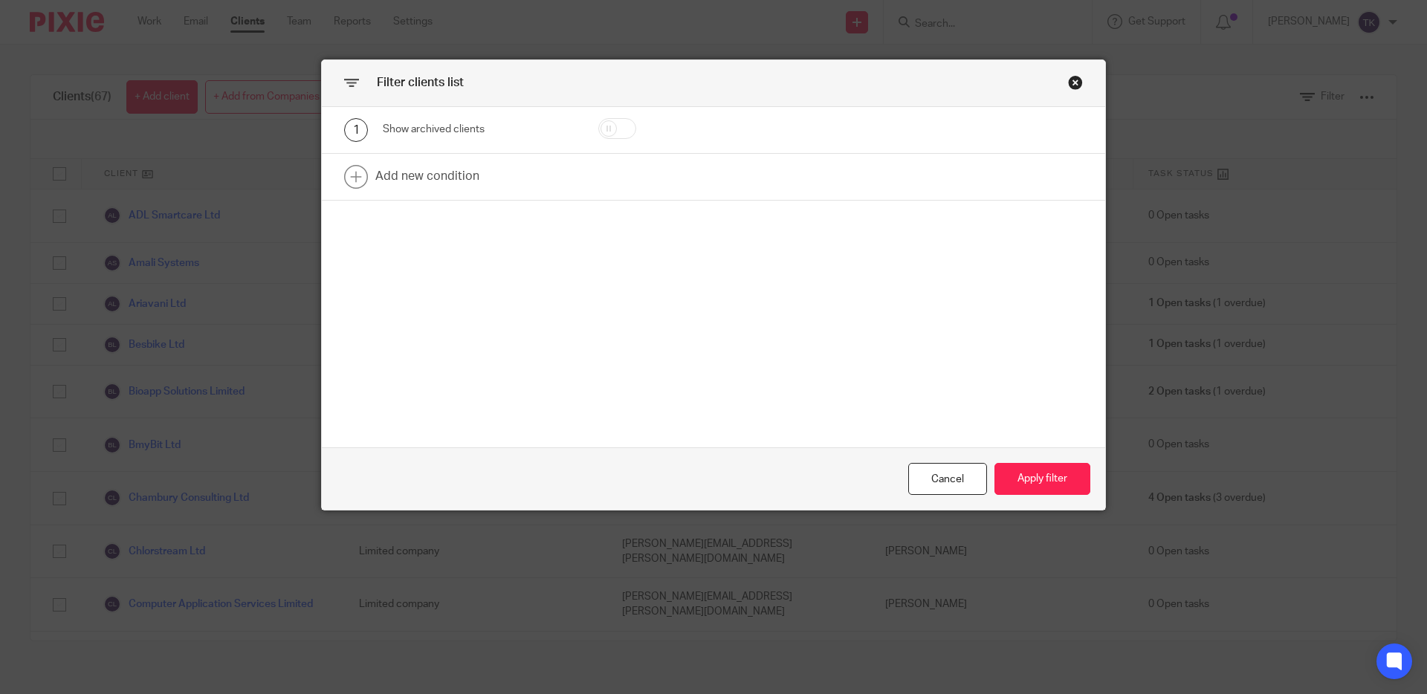
click at [1081, 89] on div "Close this dialog window" at bounding box center [1075, 82] width 15 height 15
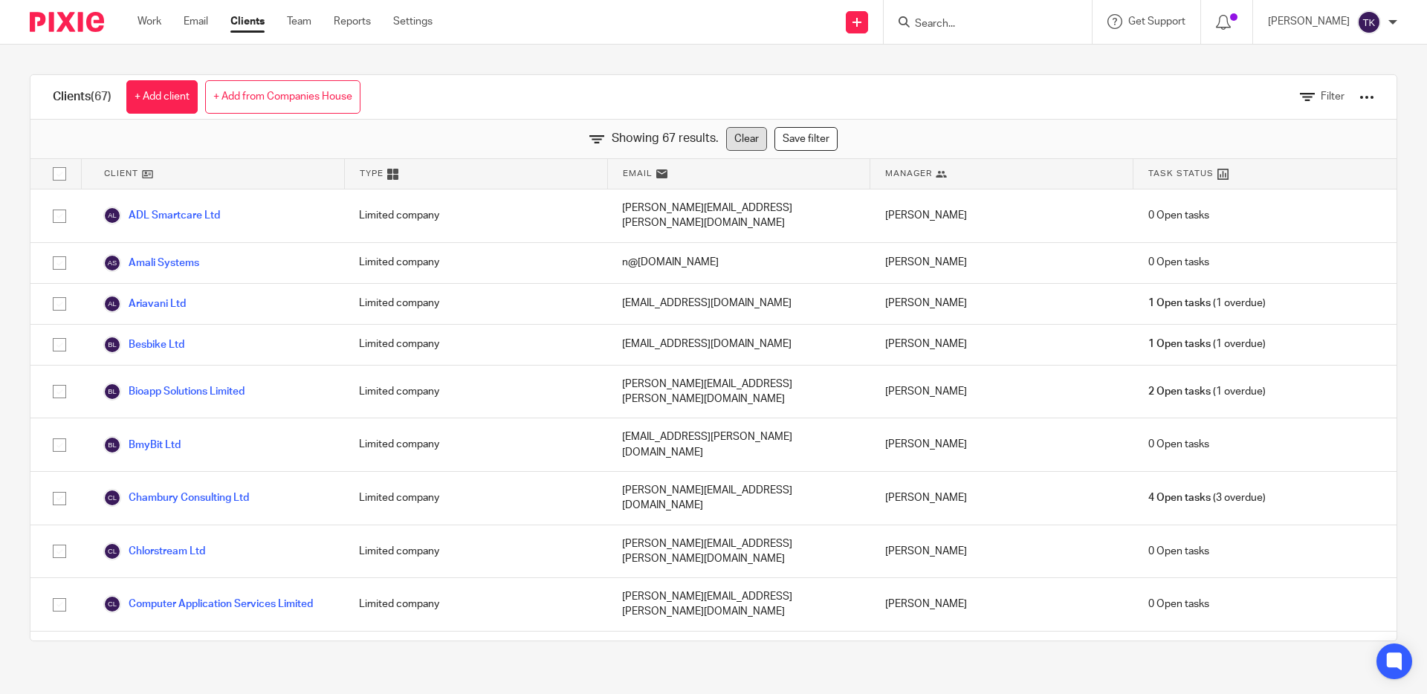
click at [760, 149] on link "Clear" at bounding box center [746, 139] width 41 height 24
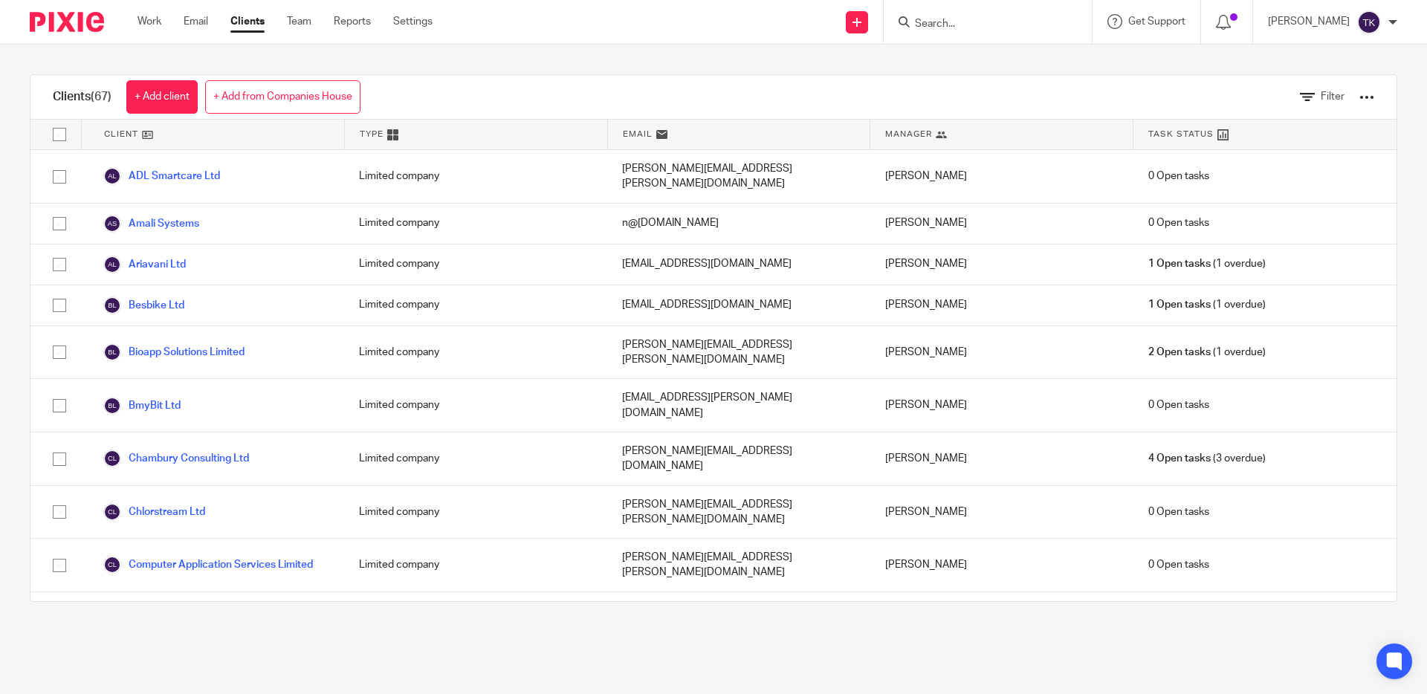
click at [1196, 135] on span "Task Status" at bounding box center [1180, 134] width 65 height 13
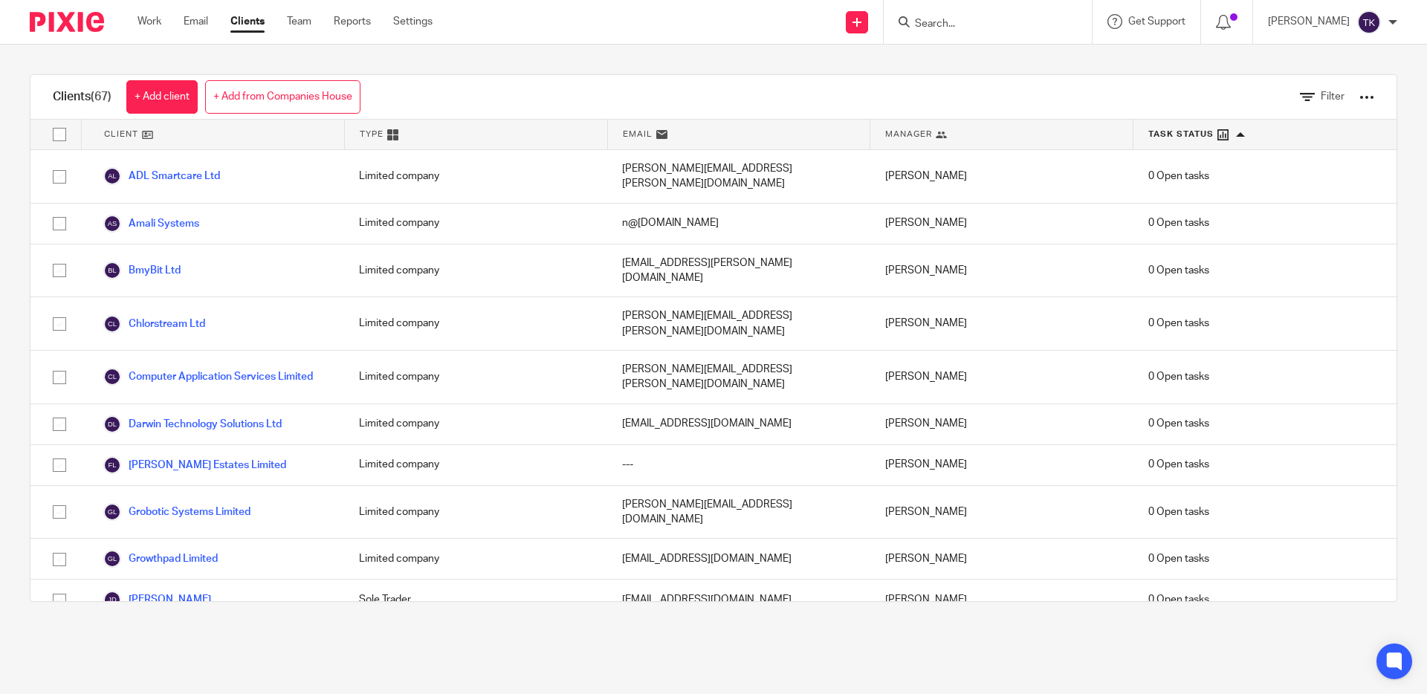
click at [1196, 135] on span "Task Status" at bounding box center [1180, 134] width 65 height 13
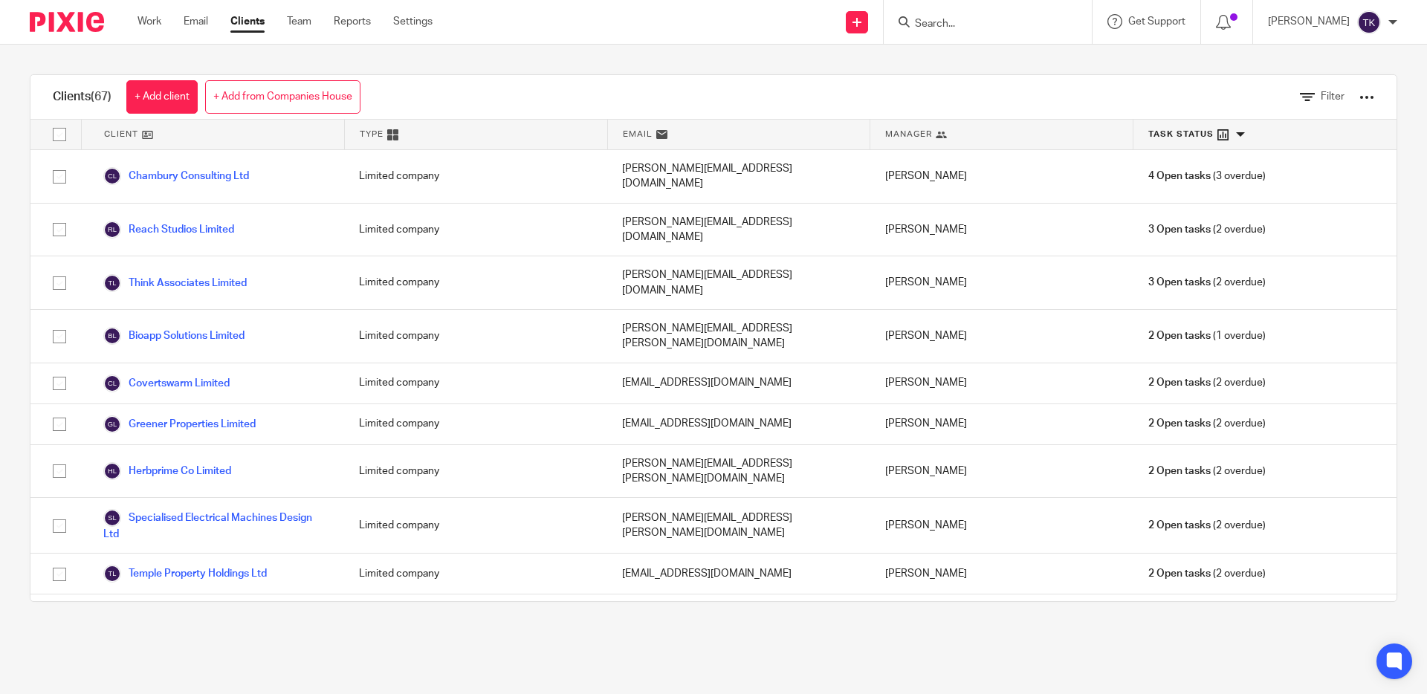
click at [1365, 100] on div at bounding box center [1366, 97] width 15 height 15
click at [1297, 175] on link "Export clients to CSV file" at bounding box center [1256, 175] width 207 height 22
